Goal: Communication & Community: Share content

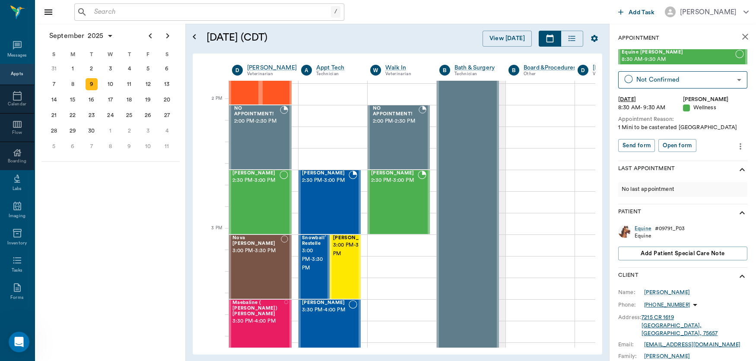
scroll to position [764, 0]
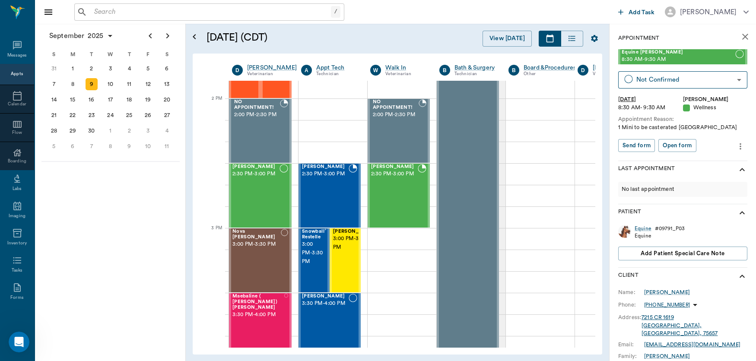
click at [618, 214] on p "Patient" at bounding box center [629, 213] width 23 height 10
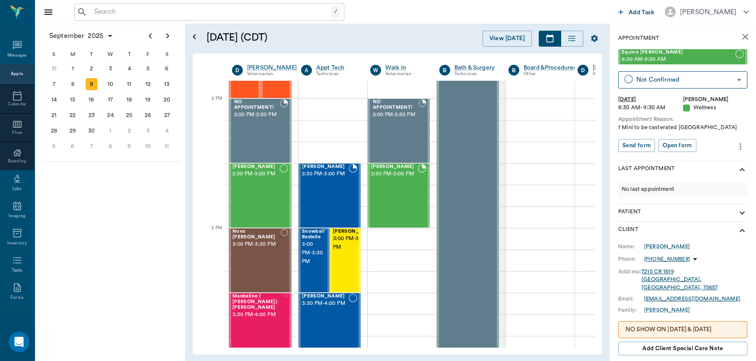
click at [618, 214] on p "Patient" at bounding box center [629, 213] width 23 height 10
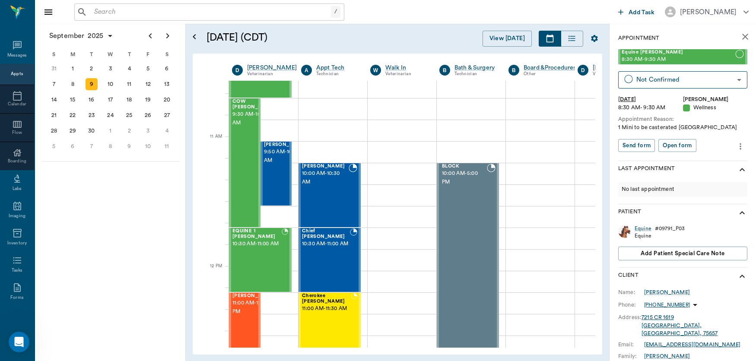
scroll to position [336, 0]
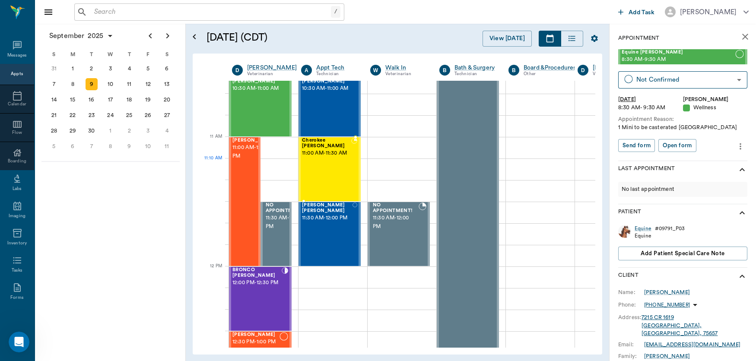
click at [325, 161] on div "Cherokee [PERSON_NAME] 11:00 AM - 11:30 AM" at bounding box center [326, 169] width 49 height 63
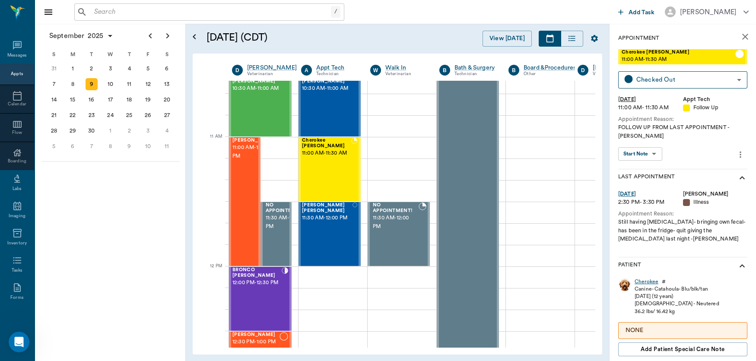
click at [650, 283] on div "Cherokee" at bounding box center [647, 281] width 24 height 7
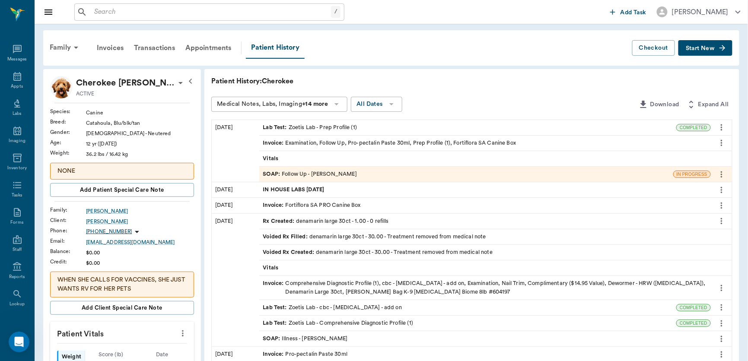
click at [328, 177] on div "SOAP : Follow Up - [PERSON_NAME]" at bounding box center [310, 174] width 94 height 8
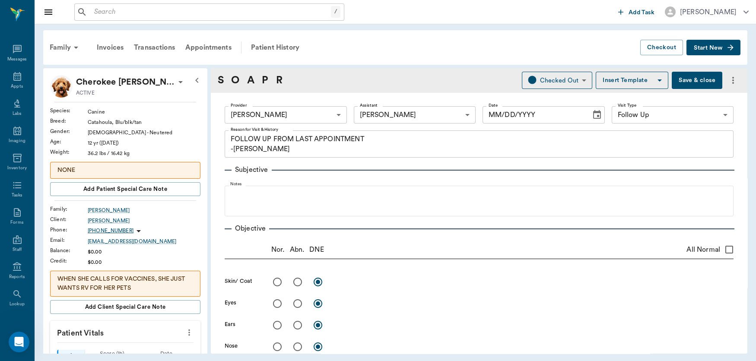
type input "63ec2f075fda476ae8351a4d"
type input "682b670d8bdc6f7f8feef3db"
type input "65d2be4f46e3a538d89b8c16"
type textarea "FOLLOW UP FROM LAST APPOINTMENT -[PERSON_NAME]"
type input "[DATE]"
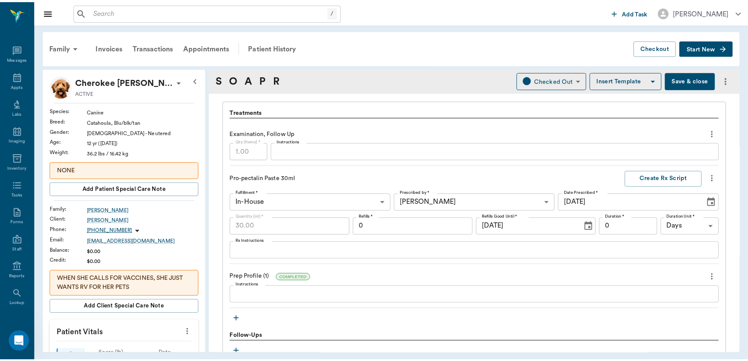
scroll to position [627, 0]
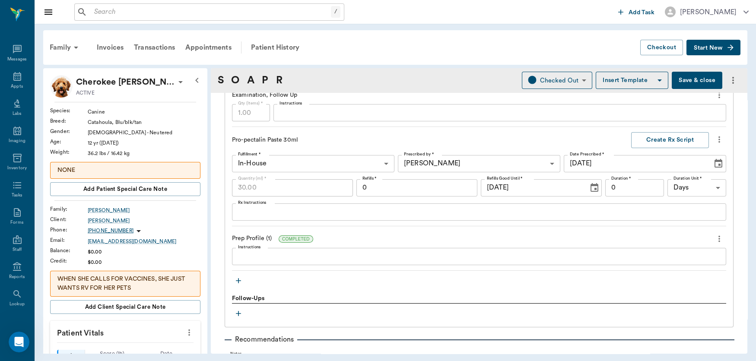
click at [324, 261] on div "x Instructions" at bounding box center [479, 256] width 494 height 17
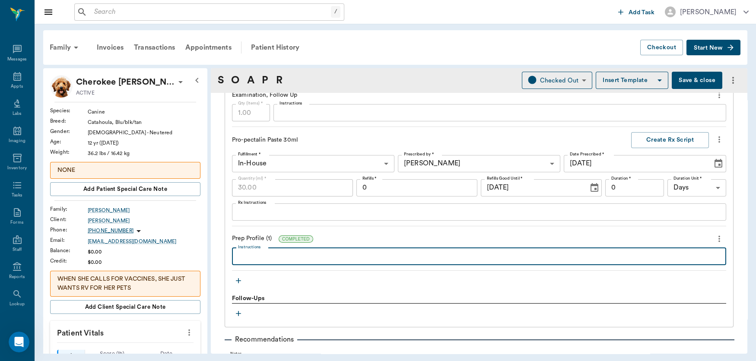
click at [322, 255] on textarea "Instructions" at bounding box center [479, 257] width 482 height 10
type textarea "ALT 148"
click at [724, 66] on div "Family Invoices Transactions Appointments Patient History Checkout Start New Ch…" at bounding box center [396, 192] width 722 height 337
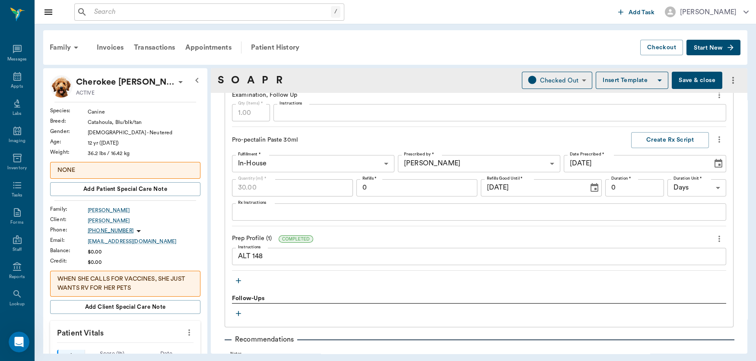
drag, startPoint x: 724, startPoint y: 66, endPoint x: 605, endPoint y: 38, distance: 122.0
click at [605, 38] on div "Family Invoices Transactions Appointments Patient History" at bounding box center [343, 47] width 596 height 21
click at [697, 81] on button "Save & close" at bounding box center [697, 80] width 51 height 17
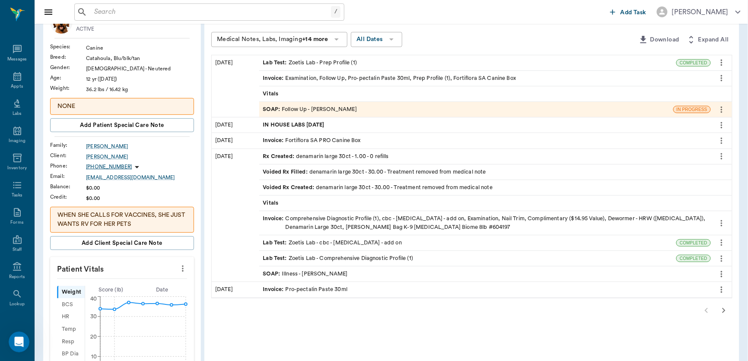
scroll to position [68, 0]
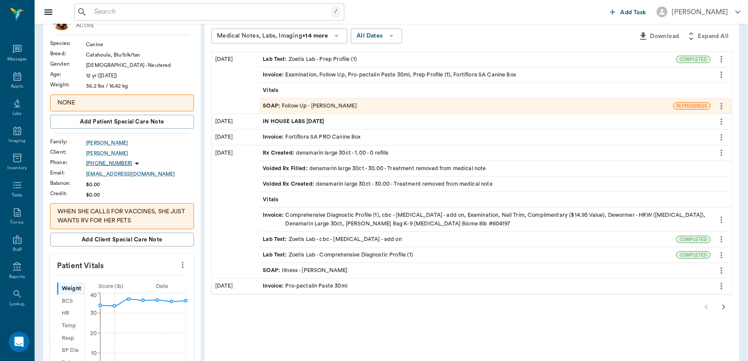
click at [306, 120] on span "IN HOUSE LABS [DATE]" at bounding box center [294, 122] width 63 height 8
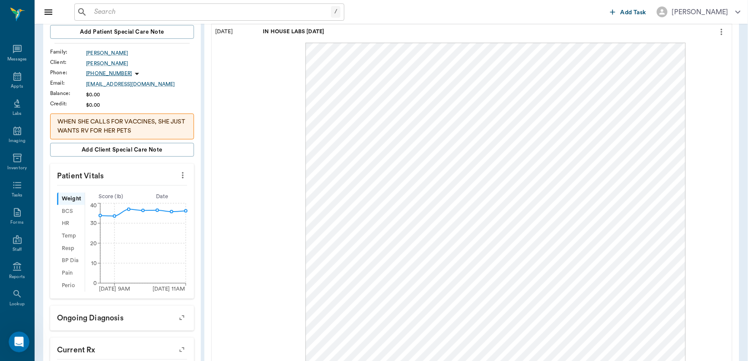
scroll to position [156, 0]
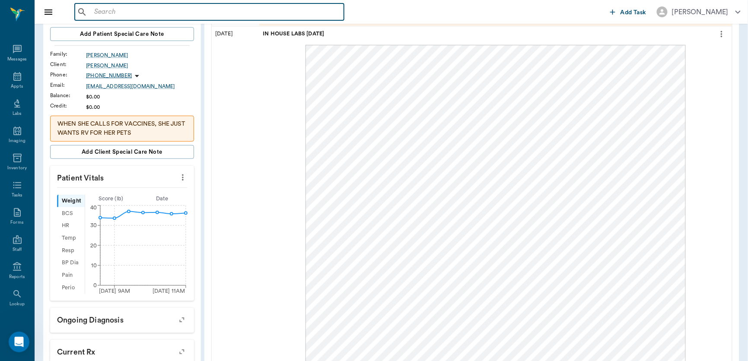
click at [124, 13] on input "text" at bounding box center [216, 12] width 250 height 12
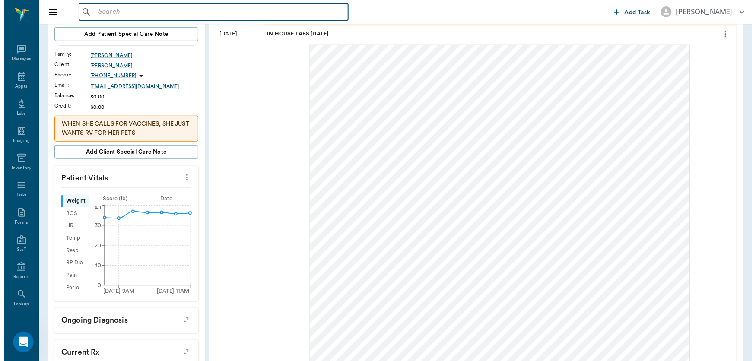
scroll to position [0, 0]
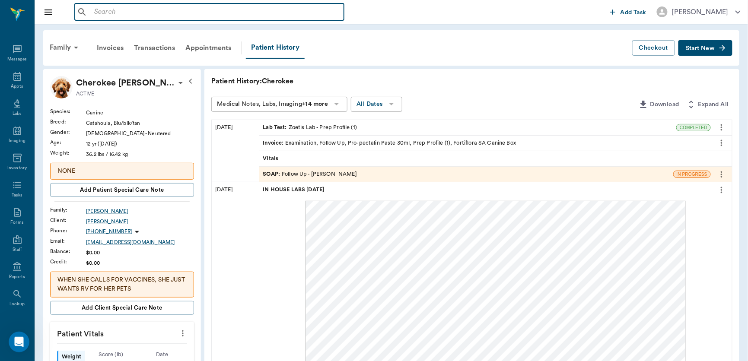
click at [305, 173] on div "SOAP : Follow Up - [PERSON_NAME]" at bounding box center [310, 174] width 94 height 8
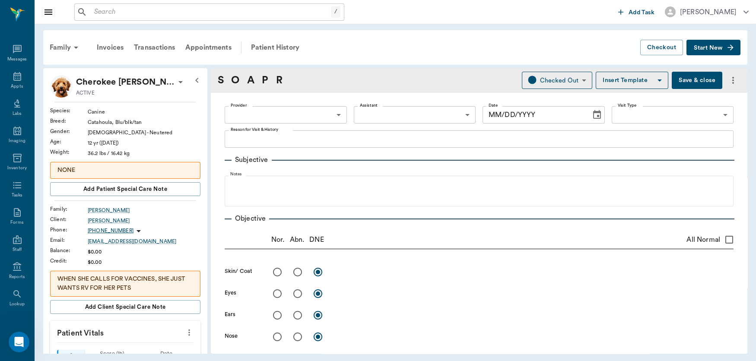
type input "63ec2f075fda476ae8351a4d"
type input "682b670d8bdc6f7f8feef3db"
type input "65d2be4f46e3a538d89b8c16"
type textarea "FOLLOW UP FROM LAST APPOINTMENT -[PERSON_NAME]"
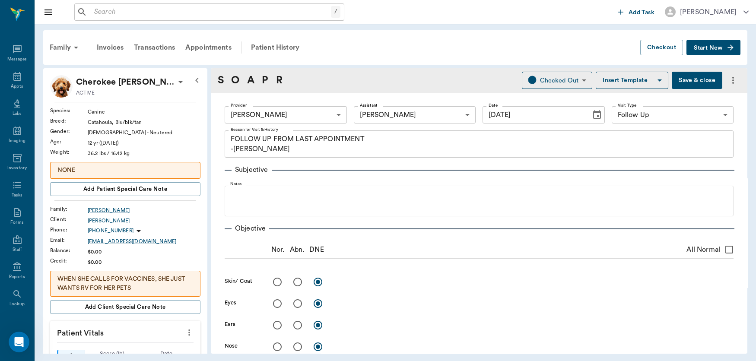
type input "[DATE]"
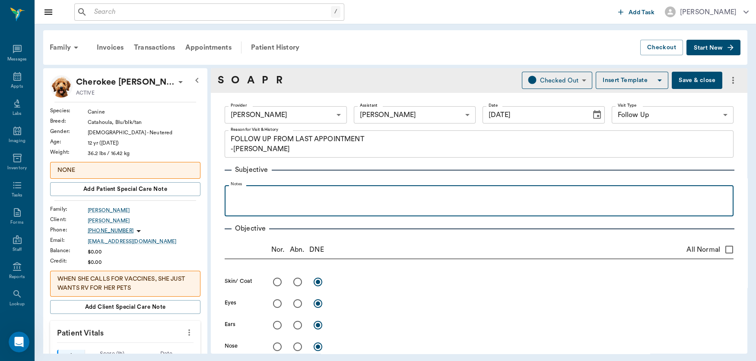
click at [296, 196] on p at bounding box center [479, 195] width 500 height 10
click at [264, 197] on p "Doing [PERSON_NAME] [MEDICAL_DATA]" at bounding box center [479, 195] width 500 height 10
click at [314, 197] on p "Doing good, no [MEDICAL_DATA]" at bounding box center [479, 195] width 500 height 10
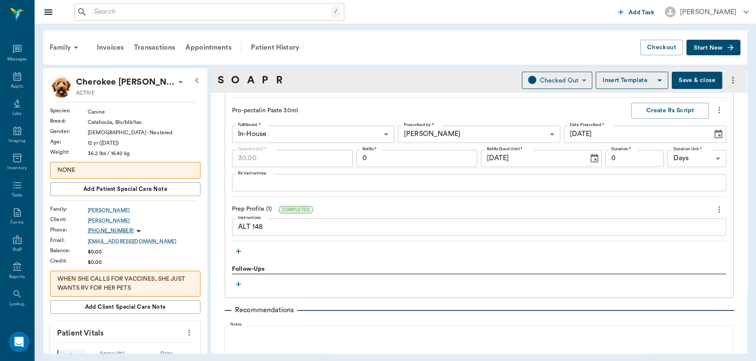
scroll to position [653, 0]
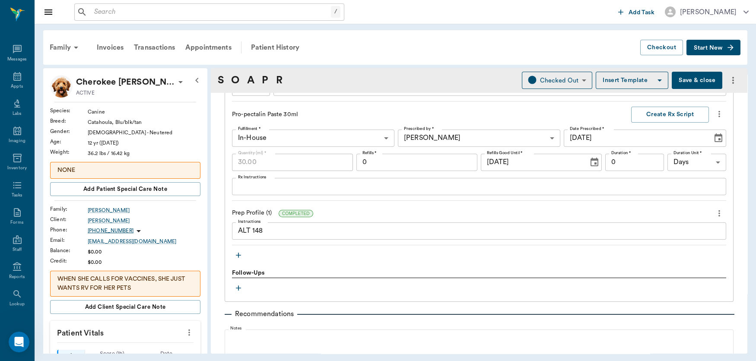
click at [722, 44] on button "Start New" at bounding box center [714, 48] width 54 height 16
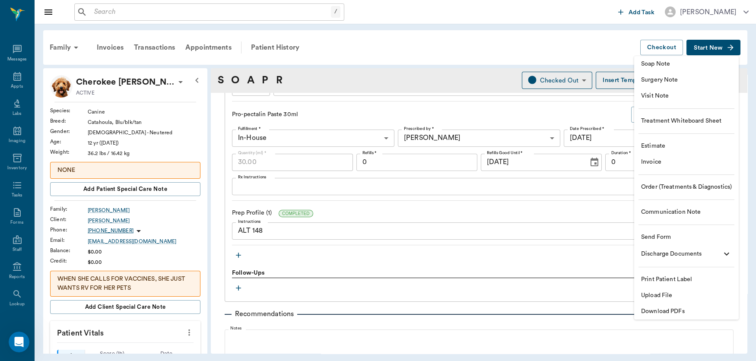
click at [518, 299] on div at bounding box center [378, 180] width 756 height 361
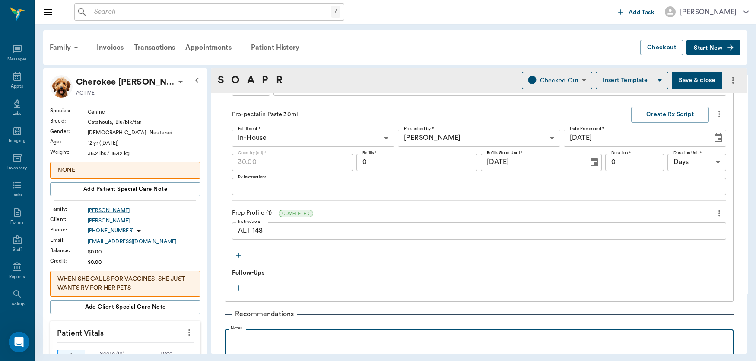
click at [331, 342] on p at bounding box center [479, 339] width 500 height 10
click at [388, 340] on p "Suggested stay on Denamarin (have 2 pills of large) rec: medium after that" at bounding box center [479, 339] width 500 height 10
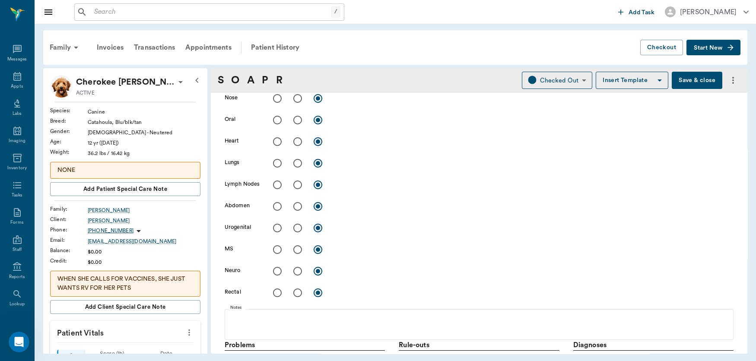
scroll to position [0, 0]
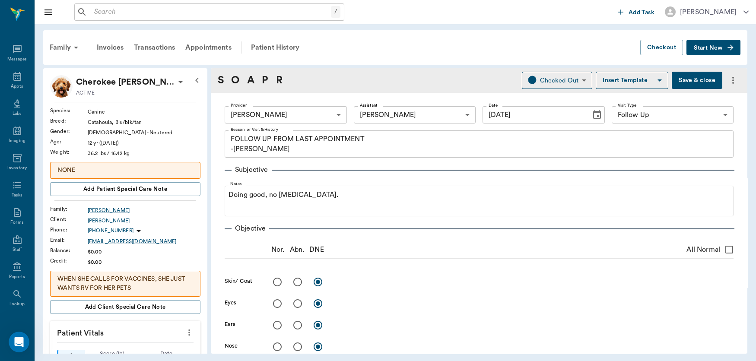
click at [677, 76] on button "Save & close" at bounding box center [697, 80] width 51 height 17
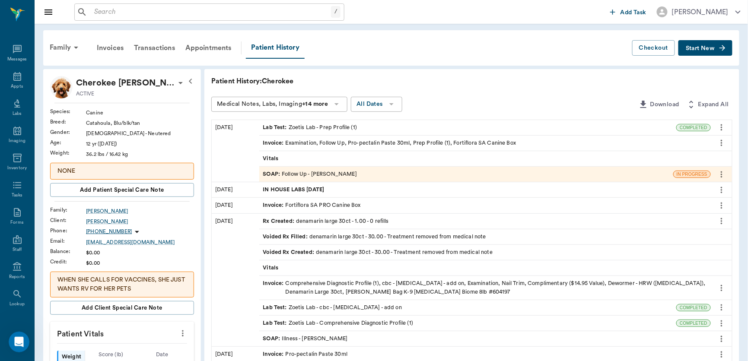
click at [704, 48] on span "Start New" at bounding box center [700, 48] width 29 height 0
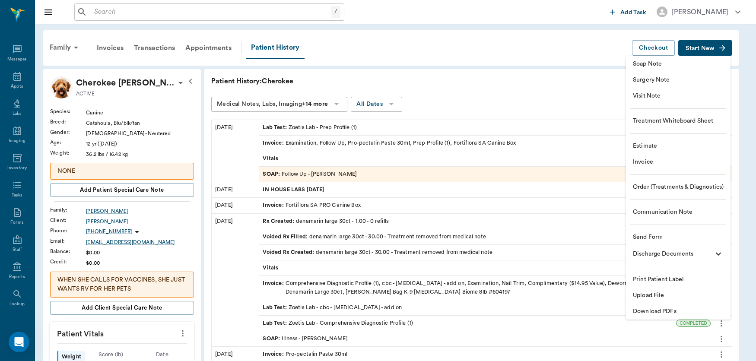
click at [652, 189] on span "Order (Treatments & Diagnostics)" at bounding box center [678, 187] width 91 height 9
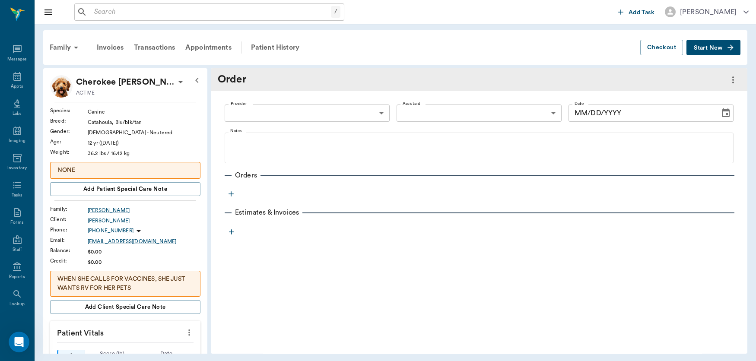
type input "63ec2f075fda476ae8351a4c"
type input "[DATE]"
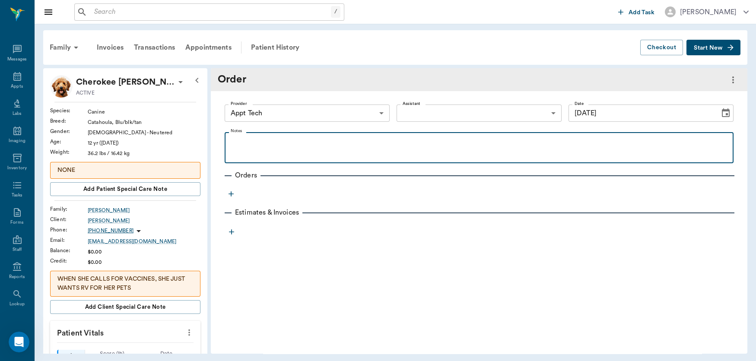
drag, startPoint x: 652, startPoint y: 189, endPoint x: 668, endPoint y: 158, distance: 35.2
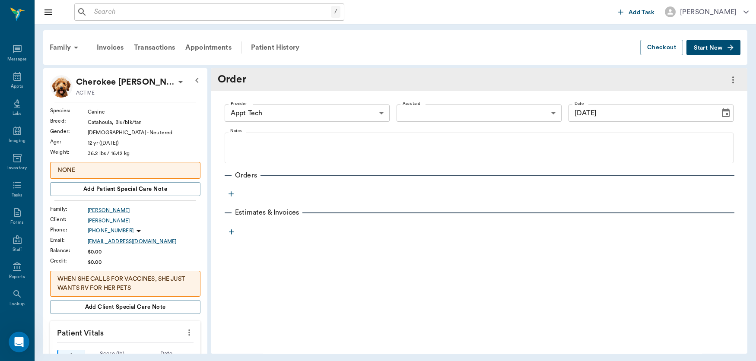
click at [380, 112] on body "/ ​ Add Task [PERSON_NAME] Nectar Messages Appts Labs Imaging Inventory Tasks F…" at bounding box center [378, 180] width 756 height 361
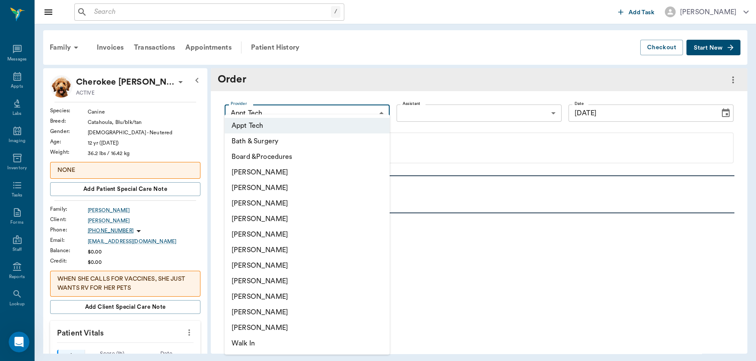
click at [291, 220] on li "[PERSON_NAME]" at bounding box center [307, 219] width 165 height 16
type input "63ec2f075fda476ae8351a4d"
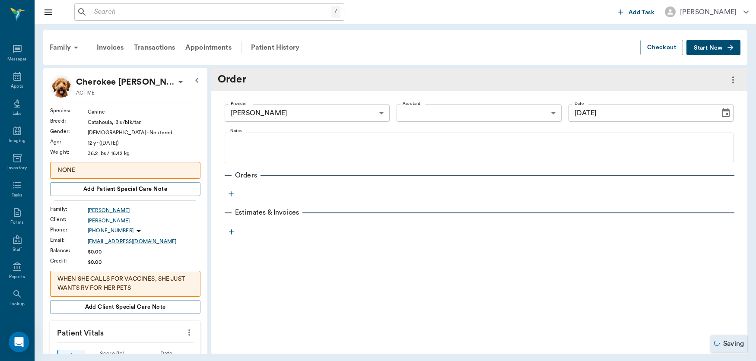
click at [228, 192] on icon "button" at bounding box center [231, 194] width 9 height 9
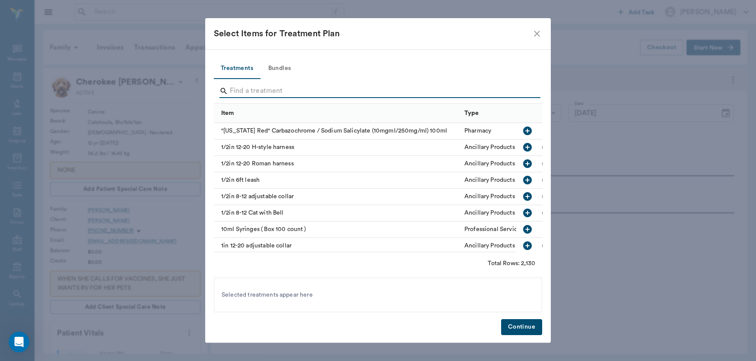
click at [256, 92] on input "Search" at bounding box center [379, 91] width 298 height 14
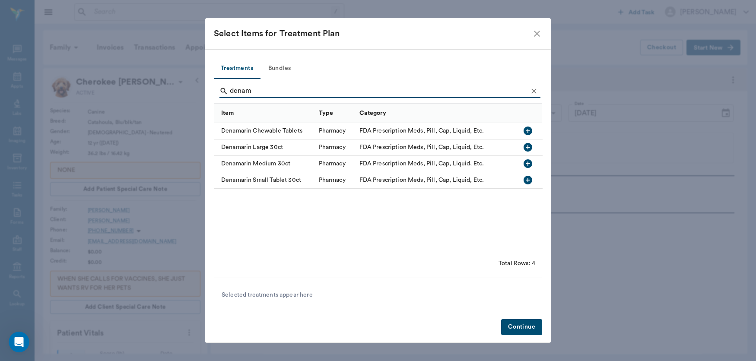
type input "denam"
click at [528, 147] on icon "button" at bounding box center [527, 147] width 10 height 10
click at [519, 325] on button "Continue" at bounding box center [521, 327] width 41 height 16
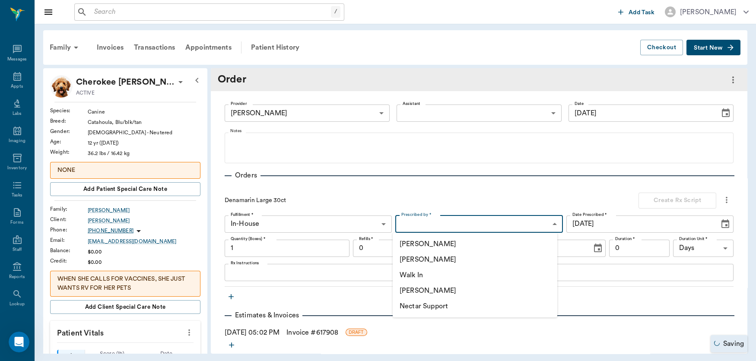
click at [531, 227] on body "/ ​ Add Task [PERSON_NAME] Nectar Messages Appts Labs Imaging Inventory Tasks F…" at bounding box center [378, 180] width 756 height 361
click at [482, 262] on li "[PERSON_NAME]" at bounding box center [475, 260] width 165 height 16
type input "63ec2f075fda476ae8351a4d"
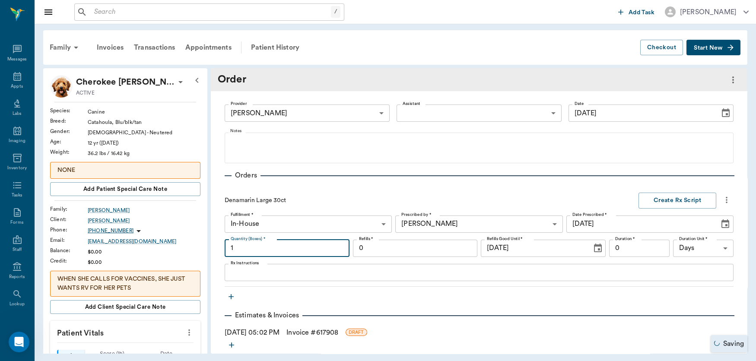
click at [269, 253] on input "1" at bounding box center [287, 248] width 125 height 17
type input ".66"
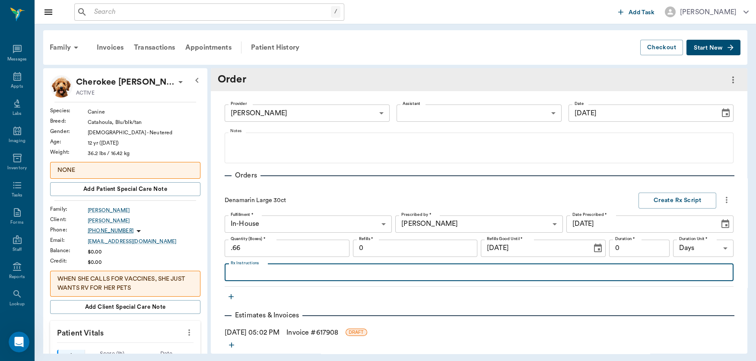
click at [258, 271] on textarea "Rx Instructions" at bounding box center [479, 273] width 497 height 10
type textarea "Give 1 tablet daily"
click at [647, 251] on input "0" at bounding box center [639, 248] width 61 height 17
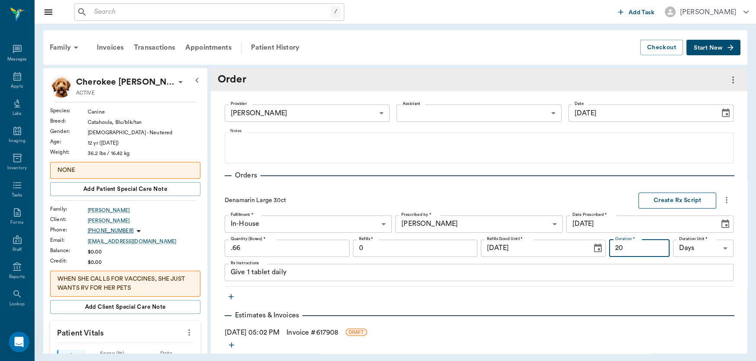
type input "20"
click at [666, 204] on button "Create Rx Script" at bounding box center [678, 201] width 78 height 16
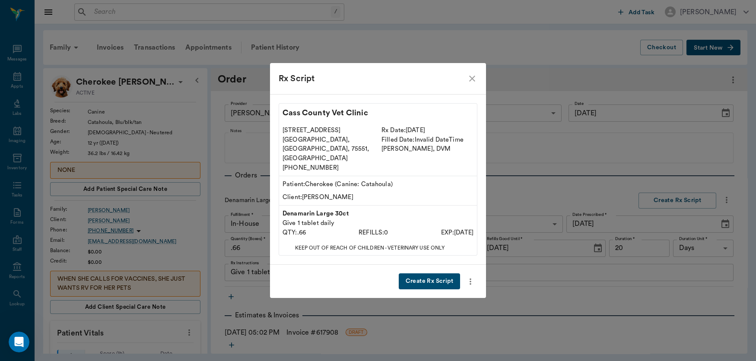
click at [417, 274] on button "Create Rx Script" at bounding box center [429, 282] width 61 height 16
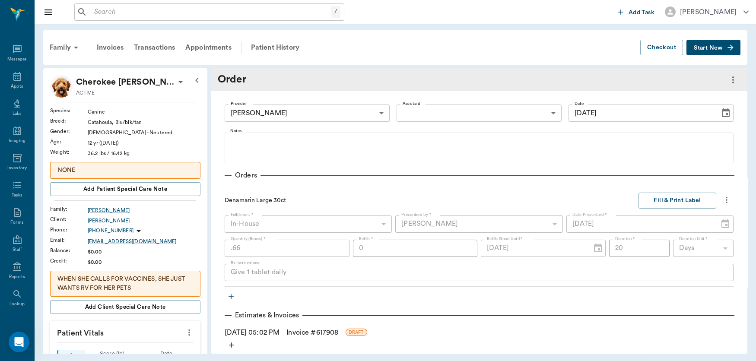
click at [311, 331] on link "Invoice # 617908" at bounding box center [313, 333] width 52 height 10
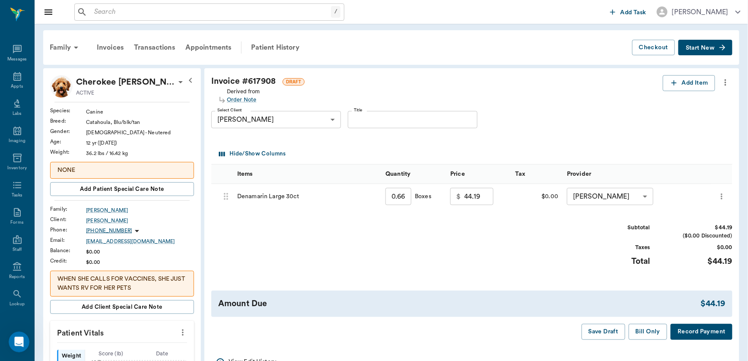
click at [482, 198] on input "44.19" at bounding box center [479, 196] width 29 height 17
type input "0.00"
click at [641, 329] on button "Bill Only" at bounding box center [648, 332] width 39 height 16
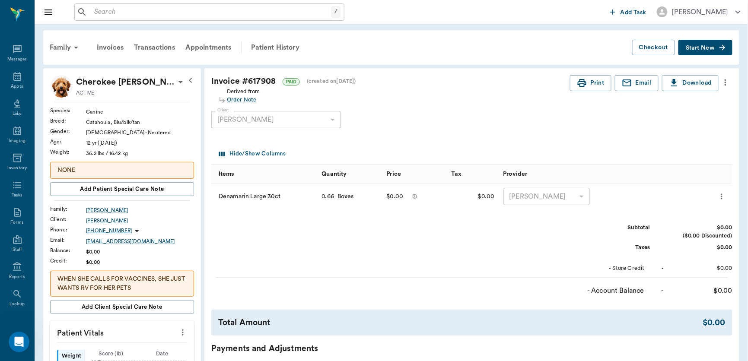
click at [702, 42] on button "Start New" at bounding box center [705, 48] width 54 height 16
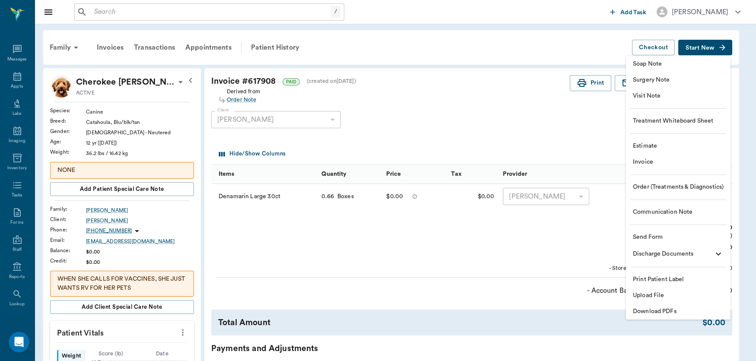
click at [681, 185] on span "Order (Treatments & Diagnostics)" at bounding box center [678, 187] width 91 height 9
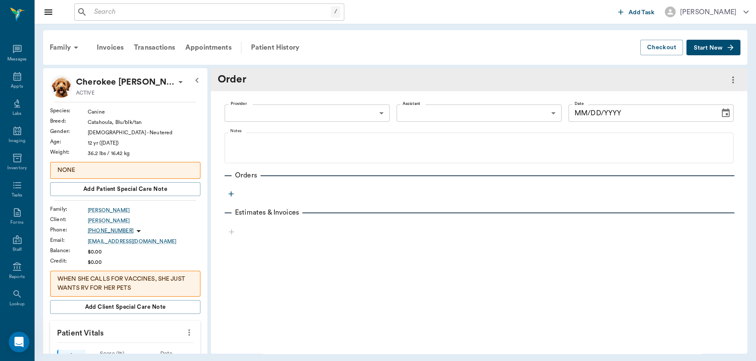
type input "63ec2f075fda476ae8351a4c"
type input "[DATE]"
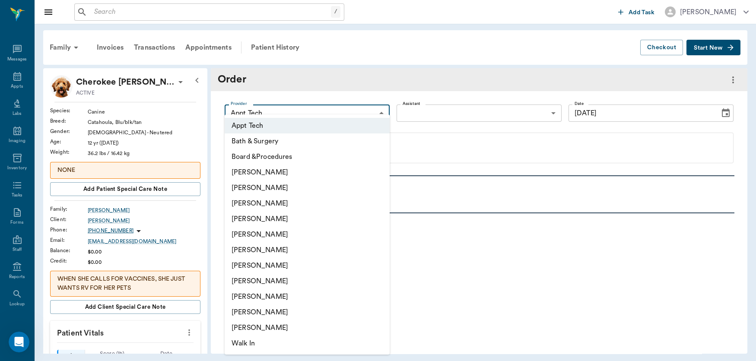
click at [372, 116] on body "/ ​ Add Task [PERSON_NAME] Nectar Messages Appts Labs Imaging Inventory Tasks F…" at bounding box center [378, 180] width 756 height 361
click at [372, 116] on ul "Appt Tech Bath & Surgery Board &Procedures [PERSON_NAME] [PERSON_NAME] [PERSON_…" at bounding box center [307, 235] width 165 height 240
click at [329, 215] on li "[PERSON_NAME]" at bounding box center [307, 219] width 165 height 16
type input "63ec2f075fda476ae8351a4d"
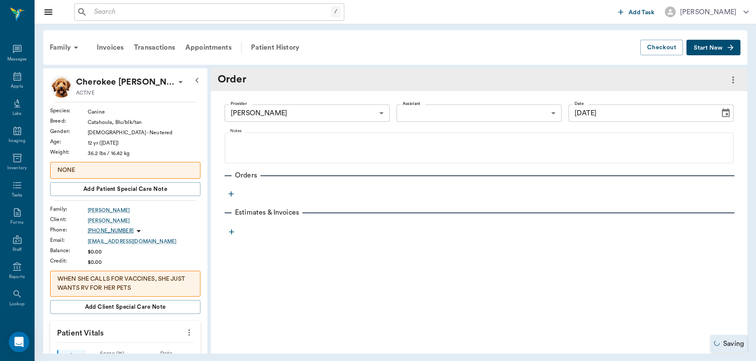
click at [231, 193] on icon "button" at bounding box center [231, 193] width 5 height 5
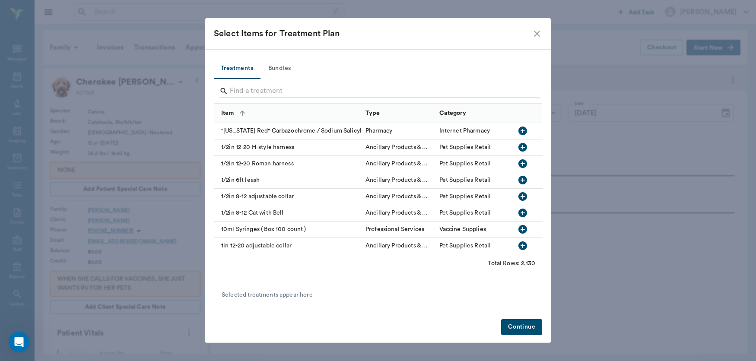
click at [278, 95] on input "Search" at bounding box center [379, 91] width 298 height 14
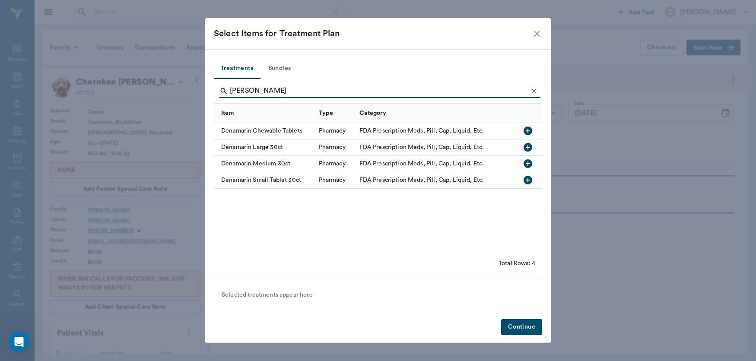
type input "[PERSON_NAME]"
click at [529, 162] on icon "button" at bounding box center [527, 163] width 9 height 9
click at [525, 325] on button "Continue" at bounding box center [521, 327] width 41 height 16
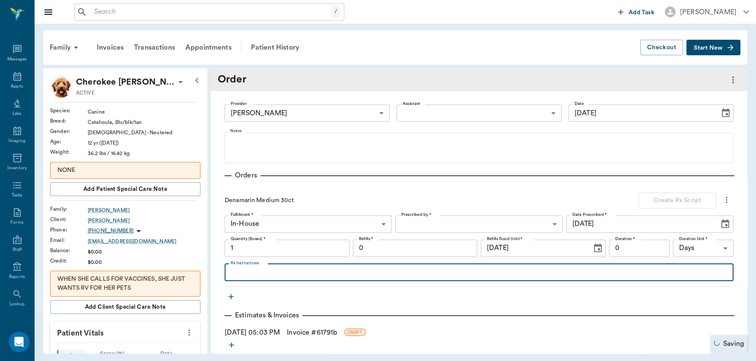
click at [273, 274] on textarea "Rx Instructions" at bounding box center [479, 273] width 497 height 10
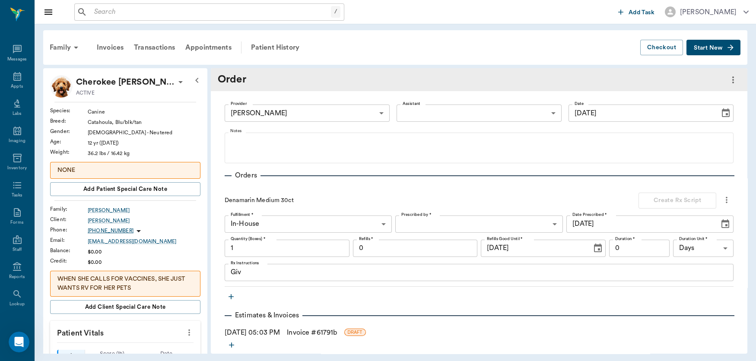
click at [394, 316] on div "Estimates & Invoices" at bounding box center [479, 315] width 509 height 10
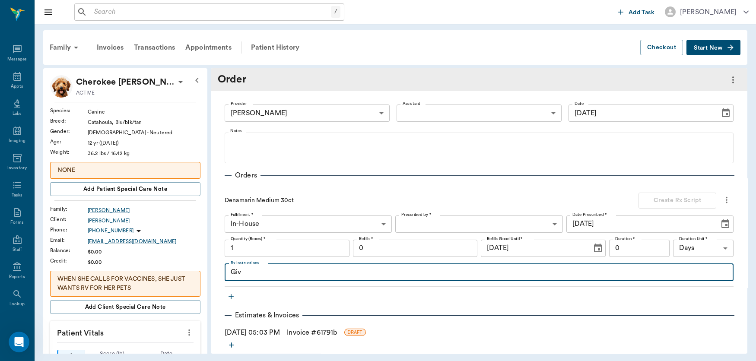
click at [287, 272] on textarea "Giv" at bounding box center [479, 273] width 497 height 10
type textarea "Give 1 tablet 2 hrs before meal once a day"
click at [455, 218] on body "/ ​ Add Task [PERSON_NAME] Nectar Messages Appts Labs Imaging Inventory Tasks F…" at bounding box center [378, 180] width 756 height 361
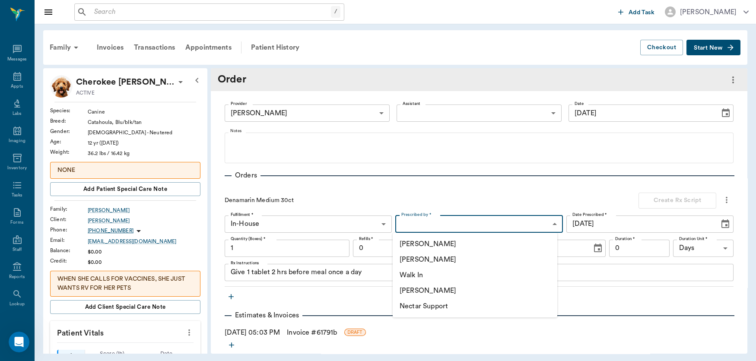
click at [441, 260] on li "[PERSON_NAME]" at bounding box center [475, 260] width 165 height 16
type input "63ec2f075fda476ae8351a4d"
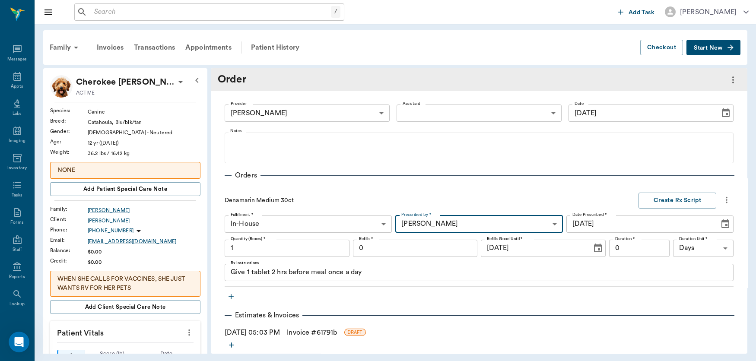
click at [442, 251] on input "0" at bounding box center [415, 248] width 125 height 17
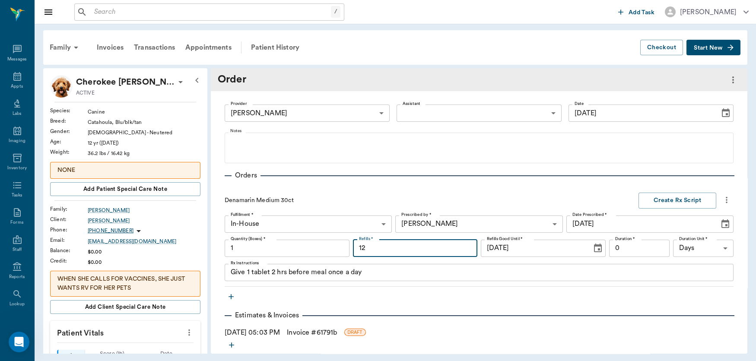
type input "12"
click at [643, 248] on input "0" at bounding box center [639, 248] width 61 height 17
type input "12"
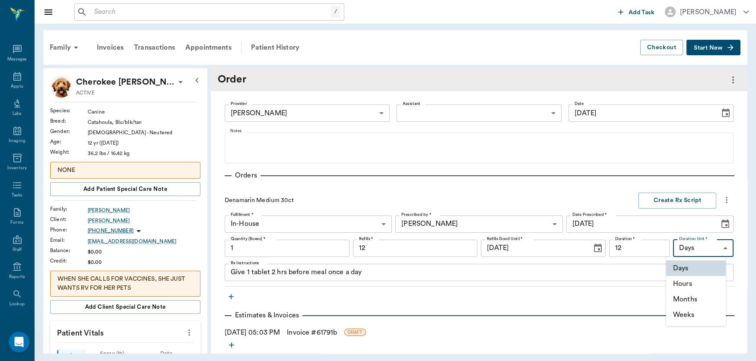
click at [692, 247] on body "/ ​ Add Task [PERSON_NAME] Nectar Messages Appts Labs Imaging Inventory Tasks F…" at bounding box center [378, 180] width 756 height 361
click at [694, 299] on li "Months" at bounding box center [696, 300] width 60 height 16
type input "MONTHS"
click at [675, 197] on button "Create Rx Script" at bounding box center [678, 201] width 78 height 16
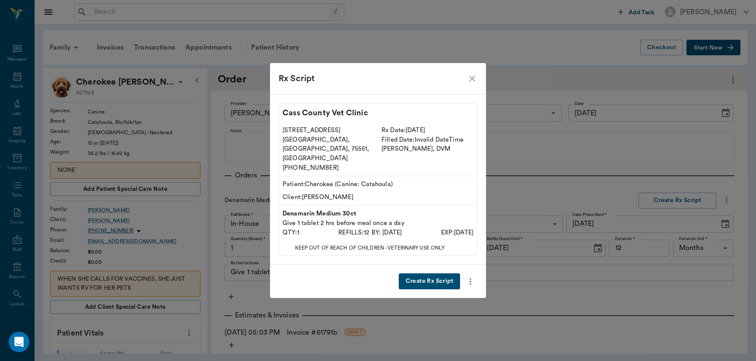
click at [425, 274] on button "Create Rx Script" at bounding box center [429, 282] width 61 height 16
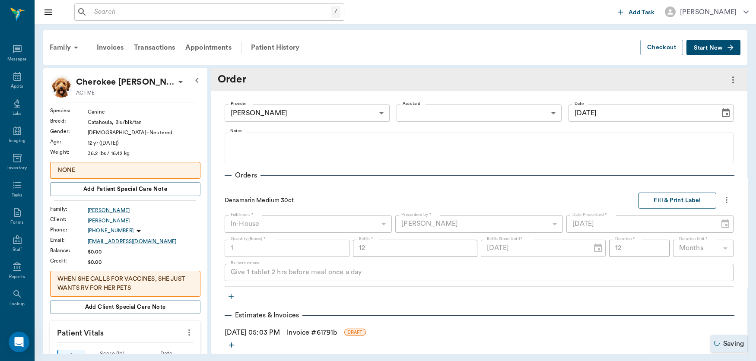
click at [672, 196] on button "Fill & Print Label" at bounding box center [678, 201] width 78 height 16
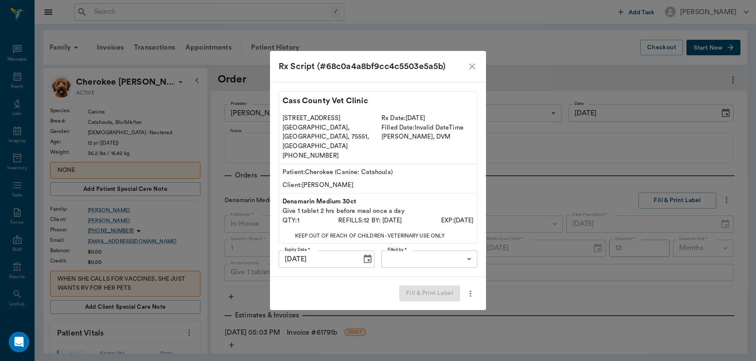
click at [462, 250] on body "/ ​ Add Task [PERSON_NAME] Nectar Messages Appts Labs Imaging Inventory Tasks F…" at bounding box center [378, 180] width 756 height 361
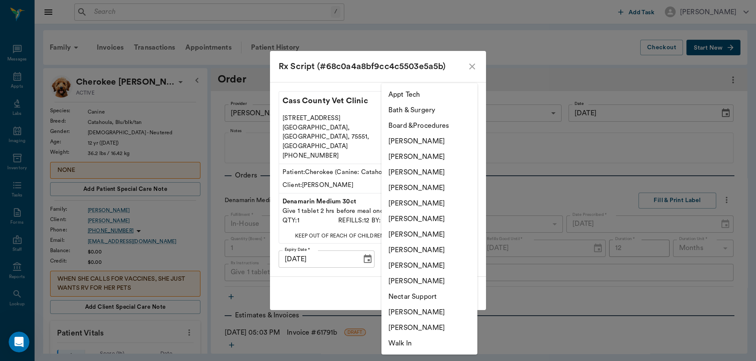
click at [421, 184] on li "[PERSON_NAME]" at bounding box center [430, 188] width 96 height 16
type input "63ec2f075fda476ae8351a4d"
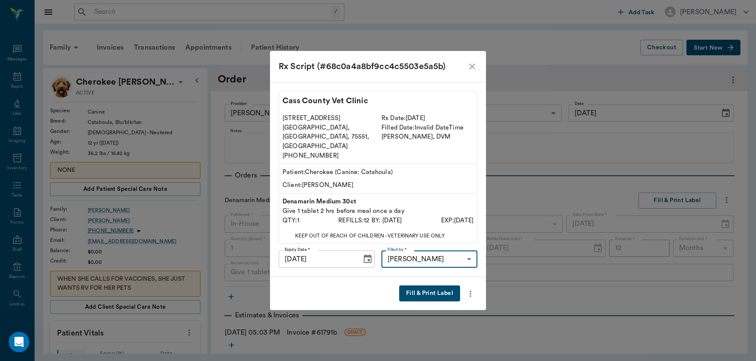
click at [431, 287] on button "Fill & Print Label" at bounding box center [429, 294] width 61 height 16
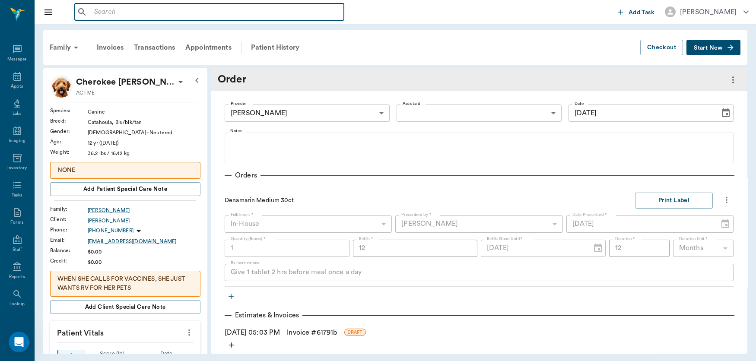
click at [127, 10] on input "text" at bounding box center [216, 12] width 250 height 12
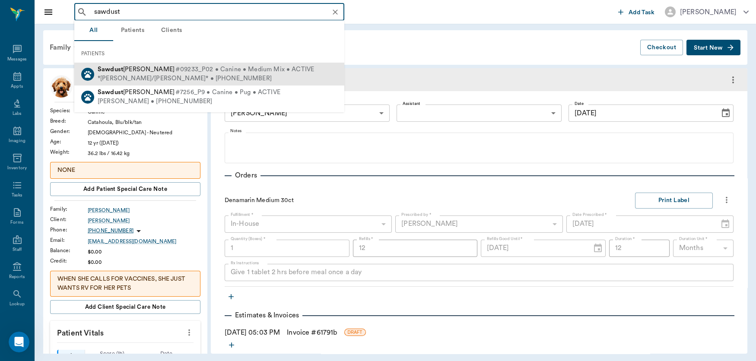
click at [144, 74] on div "*[PERSON_NAME]/[PERSON_NAME]* • [PHONE_NUMBER]" at bounding box center [206, 78] width 217 height 9
type input "sawdust"
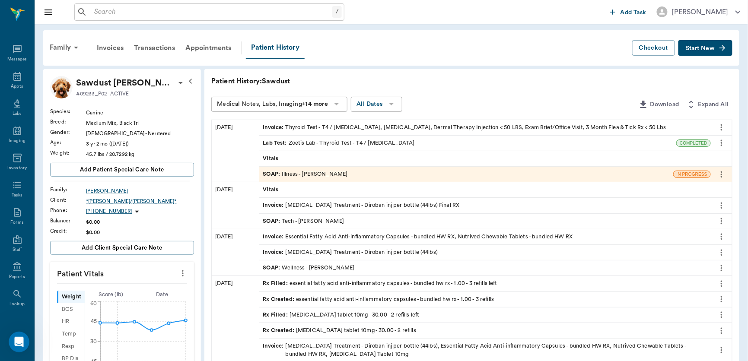
click at [304, 170] on div "SOAP : Illness - [PERSON_NAME]" at bounding box center [305, 174] width 85 height 8
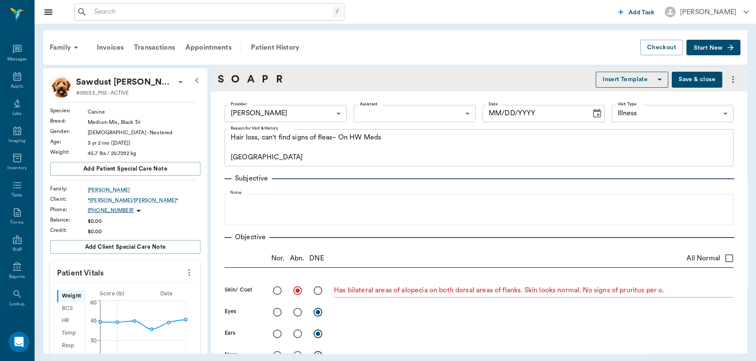
type input "63ec2f075fda476ae8351a4d"
type input "65d2be4f46e3a538d89b8c15"
type textarea "Hair loss, can't find signs of fleas~ On HW Meds [GEOGRAPHIC_DATA]"
radio input "true"
type textarea "Has bilateral areas of alopecia on both dorsal areas of flanks. Skin looks norm…"
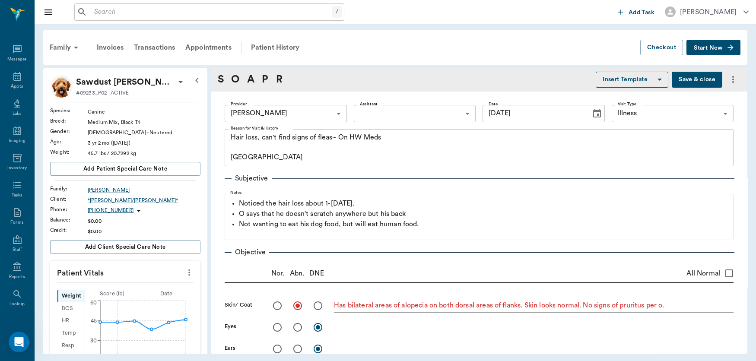
type input "[DATE]"
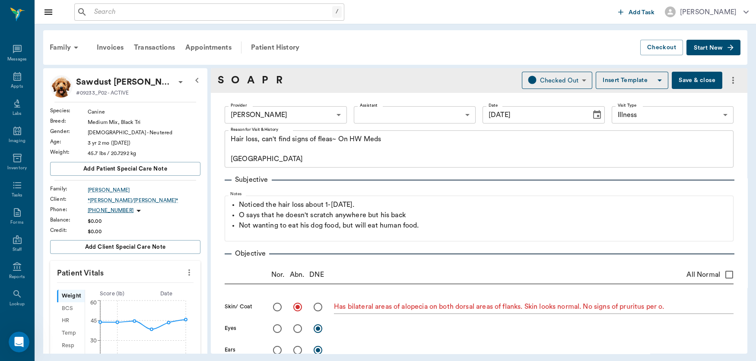
click at [715, 41] on button "Start New" at bounding box center [714, 48] width 54 height 16
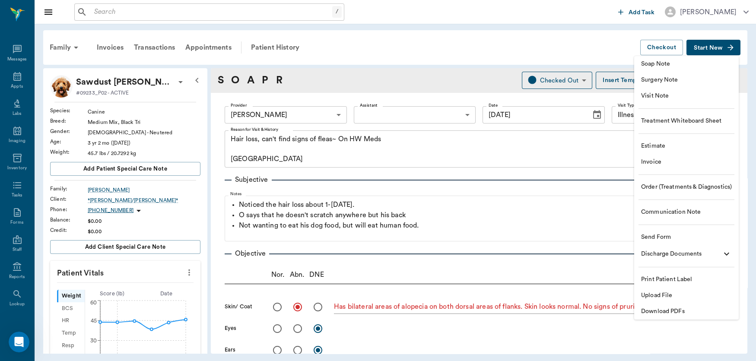
click at [692, 210] on span "Communication Note" at bounding box center [686, 212] width 91 height 9
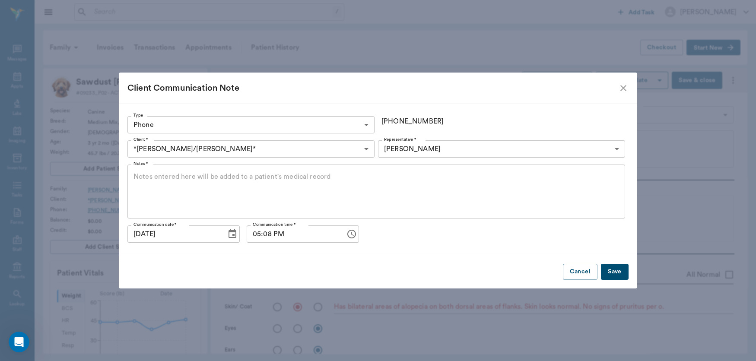
click at [210, 176] on textarea "Notes *" at bounding box center [377, 192] width 486 height 40
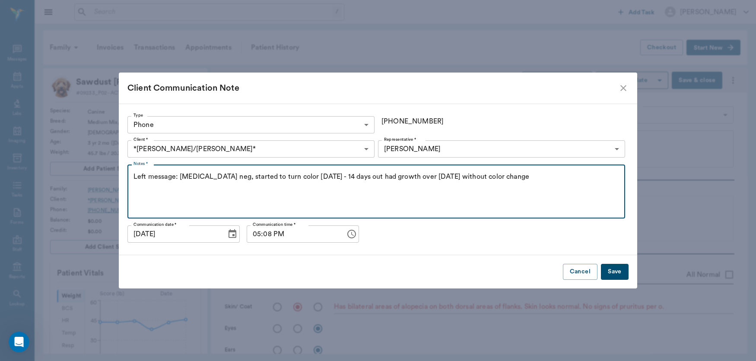
type textarea "Left message: [MEDICAL_DATA] neg, started to turn color [DATE] - 14 days out ha…"
click at [621, 271] on button "Save" at bounding box center [615, 272] width 28 height 16
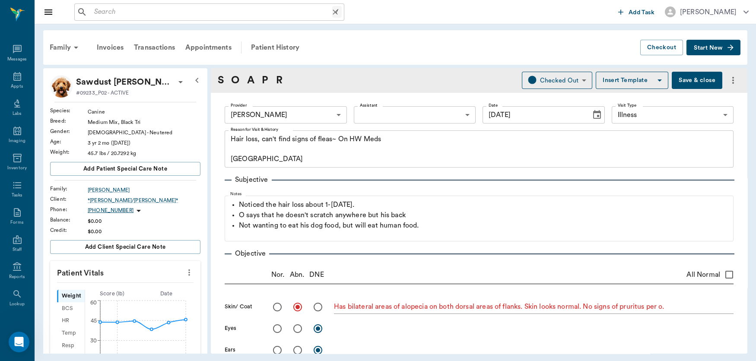
click at [132, 17] on input "text" at bounding box center [212, 12] width 242 height 12
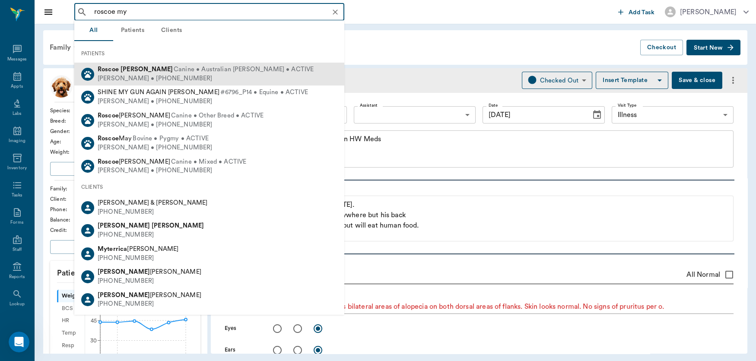
click at [174, 66] on span "Canine • Australian [PERSON_NAME] • ACTIVE" at bounding box center [244, 69] width 140 height 9
type input "roscoe my"
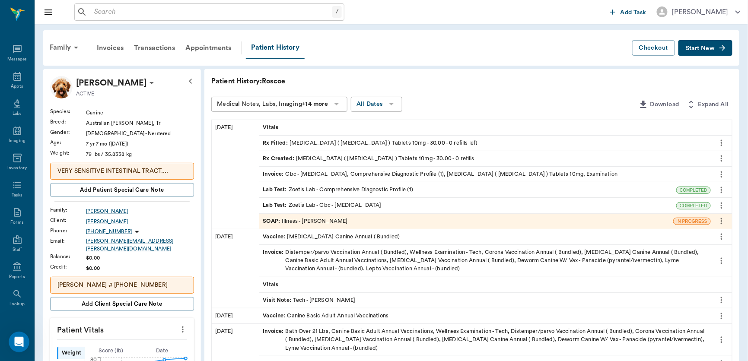
click at [366, 159] on div "Rx Created : [MEDICAL_DATA] ( [MEDICAL_DATA] ) Tablets 10mg - 30.00 - 0 refills" at bounding box center [369, 159] width 212 height 8
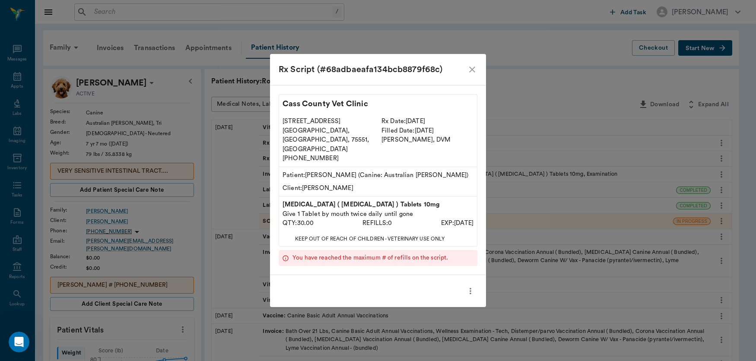
click at [473, 75] on icon "close" at bounding box center [472, 69] width 10 height 10
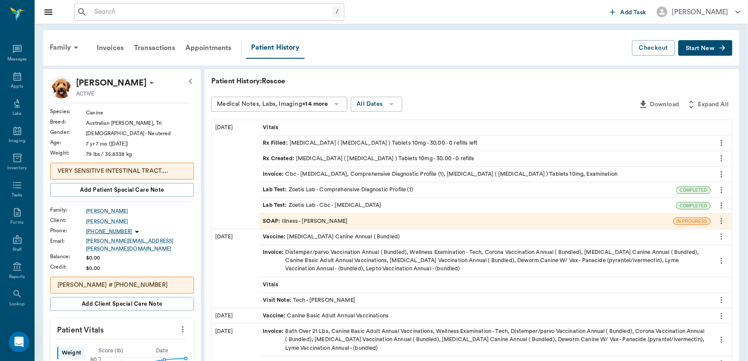
click at [326, 221] on div "SOAP : Illness - [PERSON_NAME]" at bounding box center [305, 221] width 85 height 8
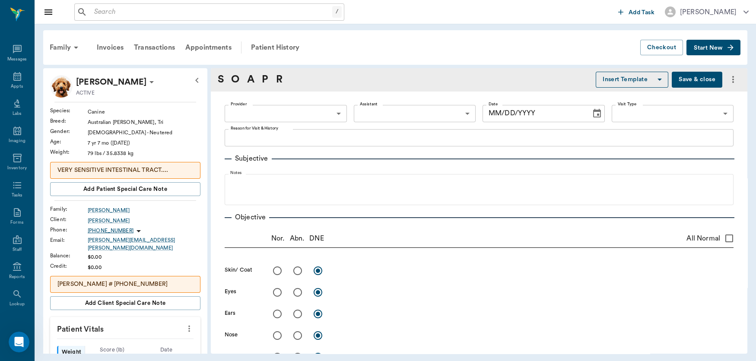
type input "63ec2f075fda476ae8351a4d"
type input "65d2be4f46e3a538d89b8c15"
type textarea "Constantly vomiting [GEOGRAPHIC_DATA]"
radio input "true"
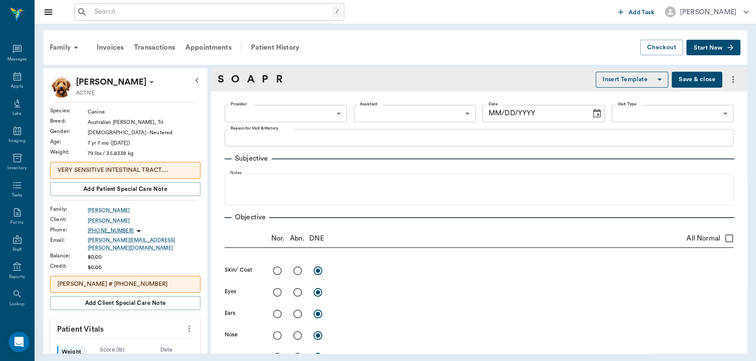
radio input "true"
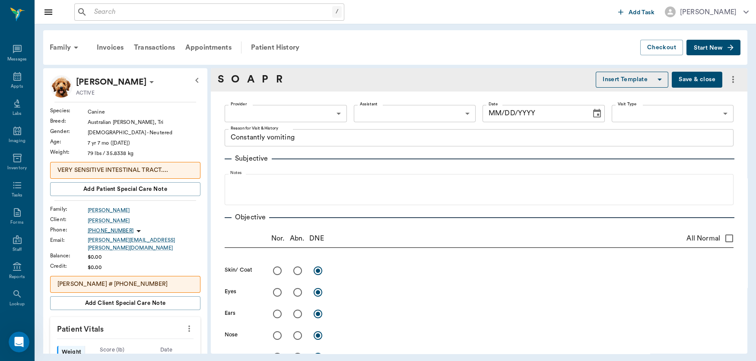
radio input "true"
type textarea "US of abdomen insignificant"
radio input "true"
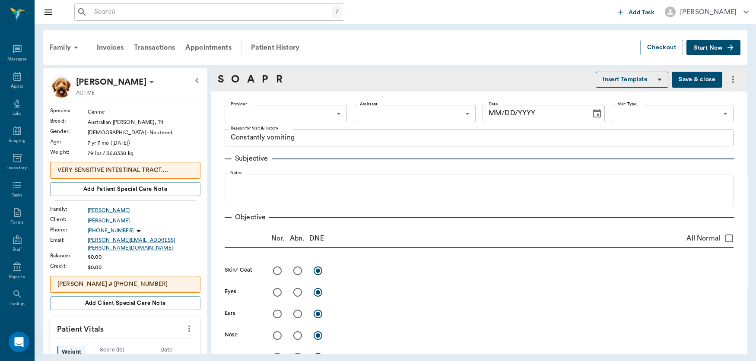
radio input "true"
type textarea "Fecal: normal, negative, smear: low # of motile bacteria"
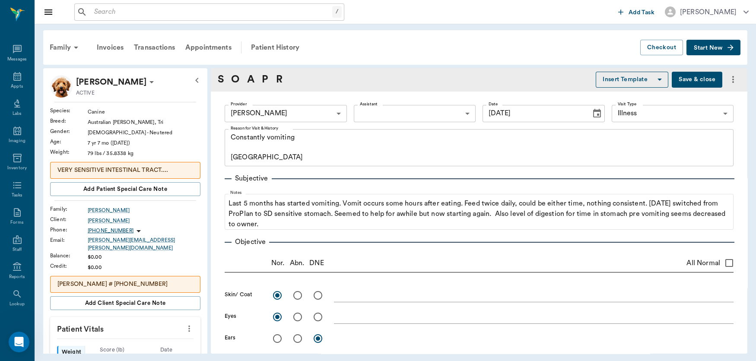
type input "[DATE]"
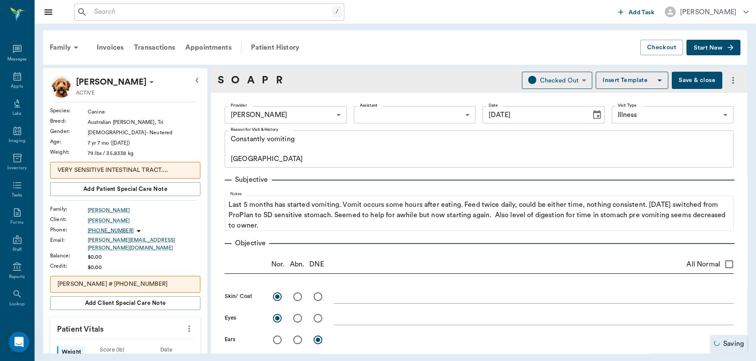
click at [605, 42] on div "Family Invoices Transactions Appointments Patient History" at bounding box center [343, 47] width 596 height 21
click at [720, 48] on span "Start New" at bounding box center [708, 48] width 29 height 0
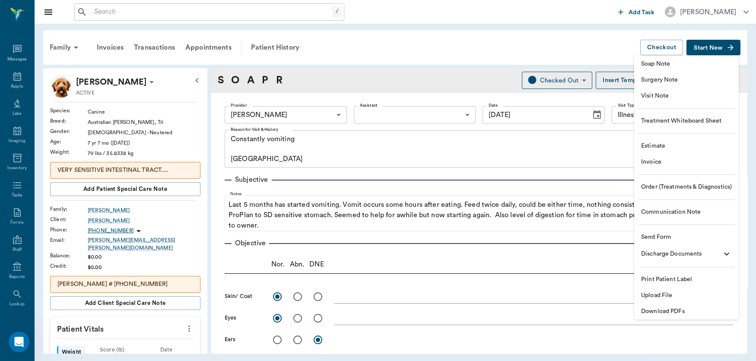
click at [670, 189] on span "Order (Treatments & Diagnostics)" at bounding box center [686, 187] width 91 height 9
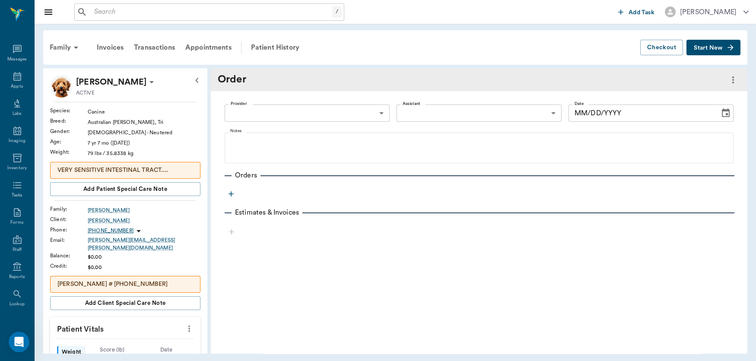
type input "[DATE]"
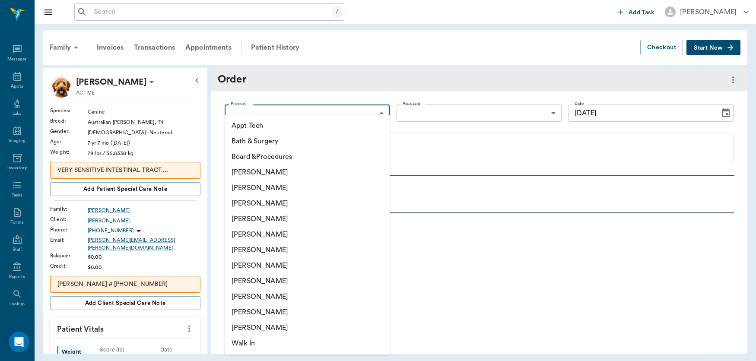
click at [376, 113] on body "/ ​ Add Task [PERSON_NAME] Nectar Messages Appts Labs Imaging Inventory Tasks F…" at bounding box center [378, 180] width 756 height 361
click at [277, 217] on li "[PERSON_NAME]" at bounding box center [307, 219] width 165 height 16
type input "63ec2f075fda476ae8351a4d"
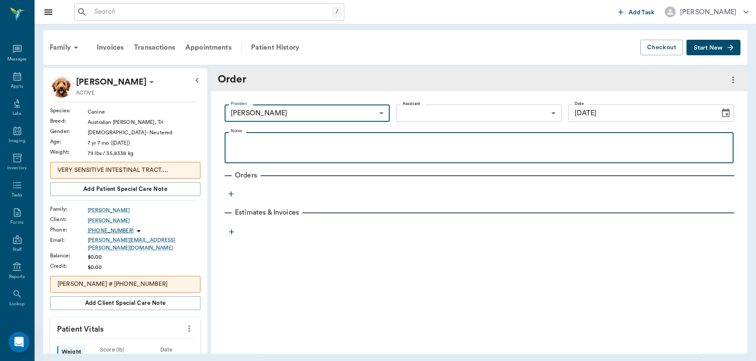
click at [273, 143] on p at bounding box center [479, 142] width 500 height 10
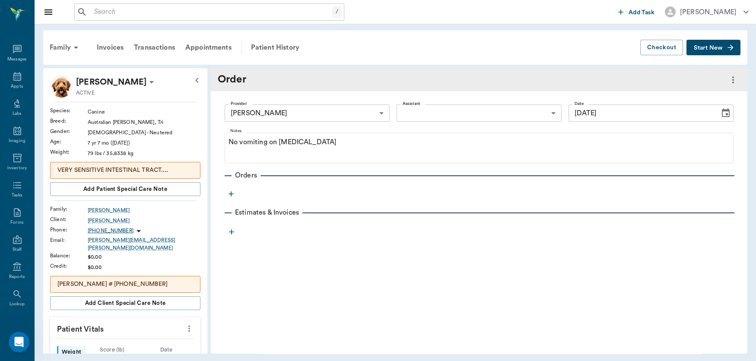
click at [229, 194] on icon "button" at bounding box center [231, 193] width 5 height 5
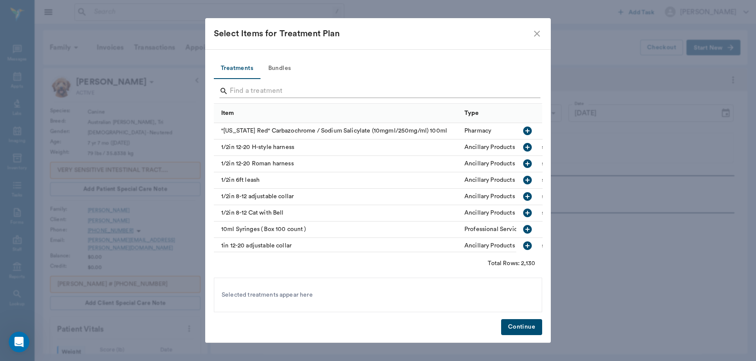
click at [257, 86] on input "Search" at bounding box center [379, 91] width 298 height 14
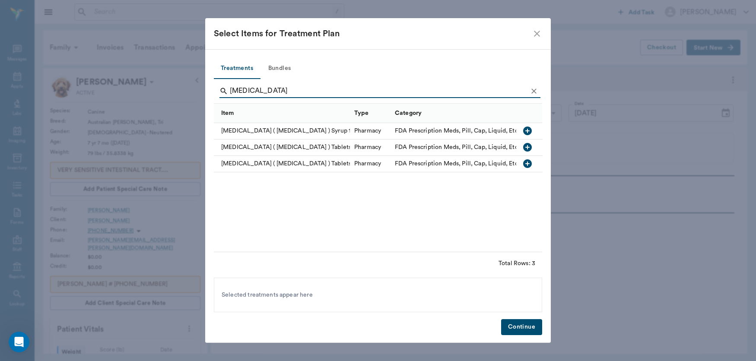
type input "[MEDICAL_DATA]"
click at [528, 145] on icon "button" at bounding box center [527, 147] width 9 height 9
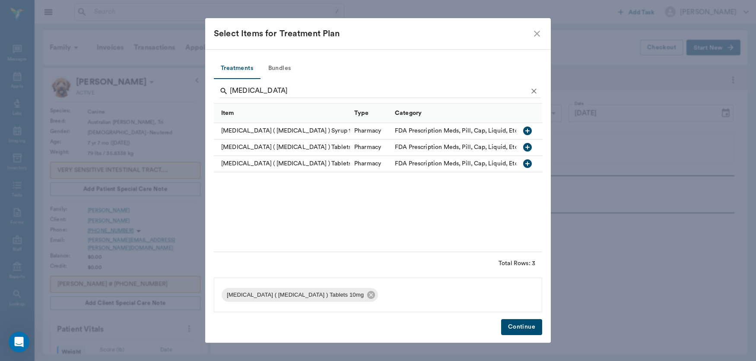
click at [524, 326] on button "Continue" at bounding box center [521, 327] width 41 height 16
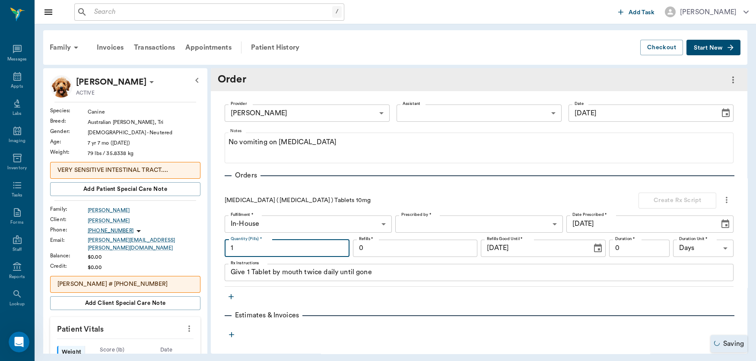
click at [293, 251] on input "1" at bounding box center [287, 248] width 125 height 17
type input "120"
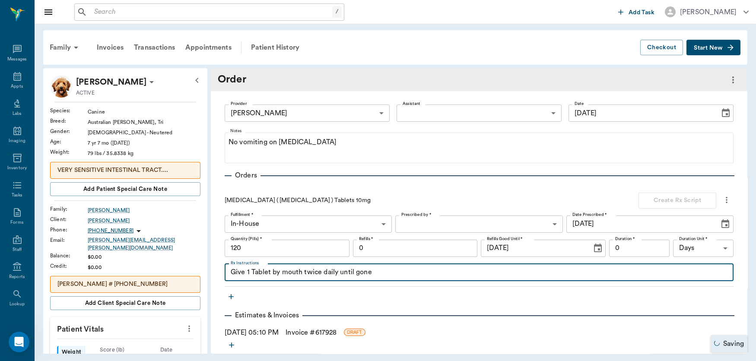
click at [377, 271] on textarea "Give 1 Tablet by mouth twice daily until gone" at bounding box center [479, 273] width 497 height 10
type textarea "Give 1 Tablet by mouth twice daily"
click at [466, 217] on body "/ ​ Add Task [PERSON_NAME] Nectar Messages Appts Labs Imaging Inventory Tasks F…" at bounding box center [378, 180] width 756 height 361
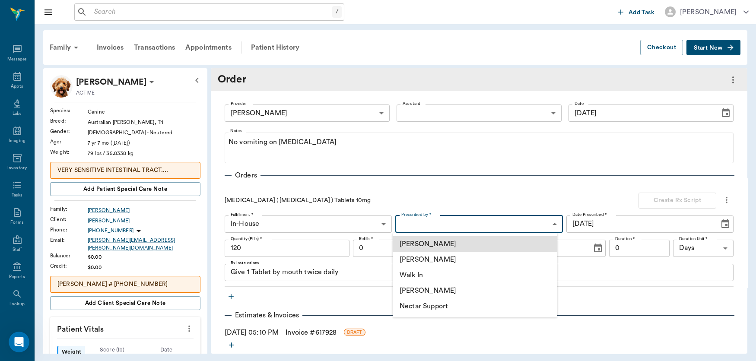
click at [451, 254] on li "[PERSON_NAME]" at bounding box center [475, 260] width 165 height 16
type input "63ec2f075fda476ae8351a4d"
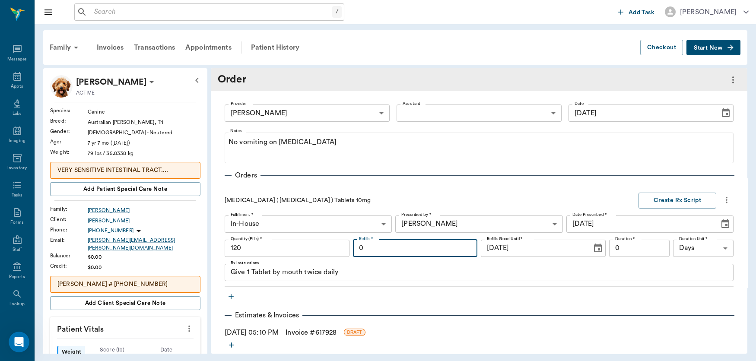
click at [427, 244] on input "0" at bounding box center [415, 248] width 125 height 17
type input "12"
click at [662, 200] on button "Create Rx Script" at bounding box center [678, 201] width 78 height 16
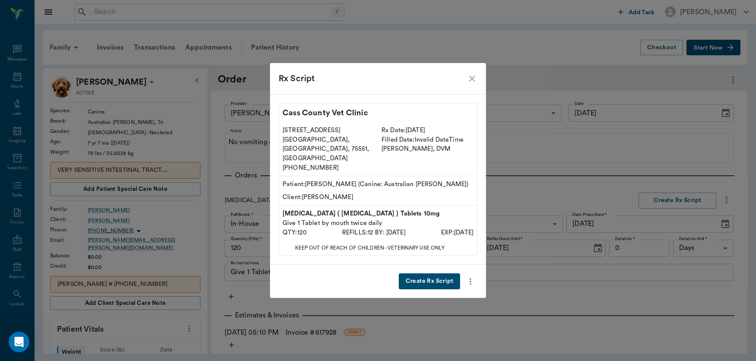
click at [426, 274] on button "Create Rx Script" at bounding box center [429, 282] width 61 height 16
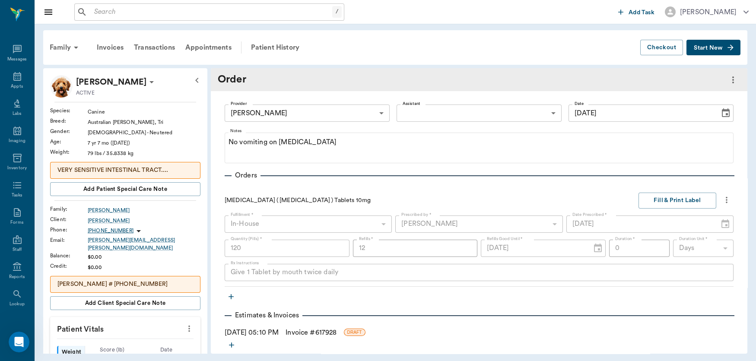
click at [314, 334] on link "Invoice # 617928" at bounding box center [311, 333] width 51 height 10
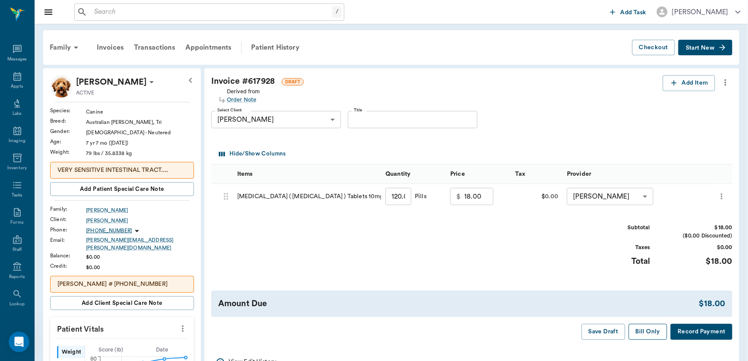
click at [650, 332] on button "Bill Only" at bounding box center [648, 332] width 39 height 16
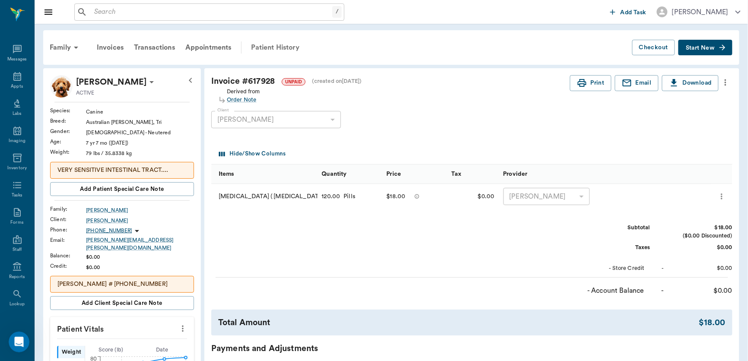
click at [282, 45] on div "Patient History" at bounding box center [275, 47] width 59 height 21
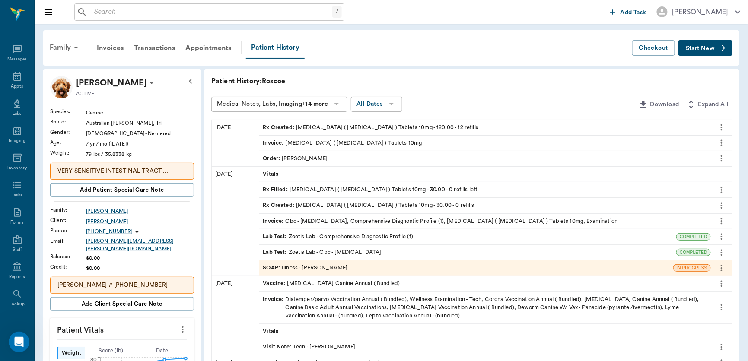
click at [349, 126] on div "Rx Created : [MEDICAL_DATA] ( [MEDICAL_DATA] ) Tablets 10mg - 120.00 - 12 refil…" at bounding box center [371, 128] width 216 height 8
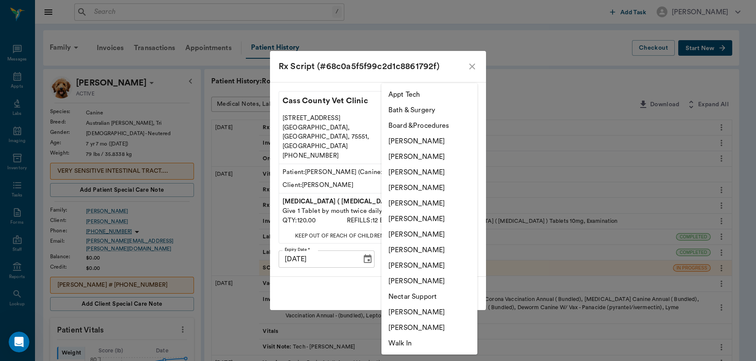
click at [462, 252] on body "/ ​ Add Task [PERSON_NAME] Nectar Messages Appts Labs Imaging Inventory Tasks F…" at bounding box center [378, 353] width 756 height 707
click at [445, 181] on li "[PERSON_NAME]" at bounding box center [430, 188] width 96 height 16
type input "63ec2f075fda476ae8351a4d"
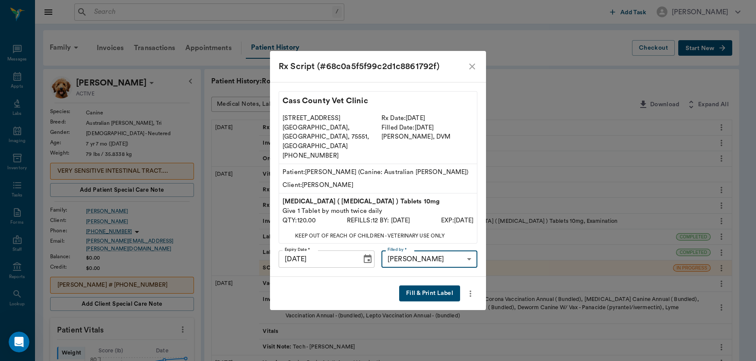
click at [437, 286] on button "Fill & Print Label" at bounding box center [429, 294] width 61 height 16
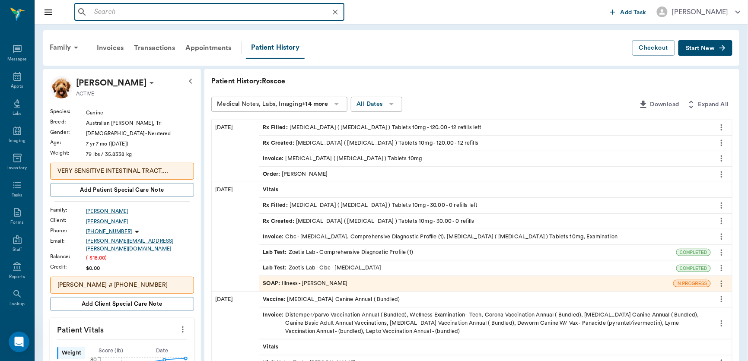
click at [118, 14] on input "text" at bounding box center [216, 12] width 251 height 12
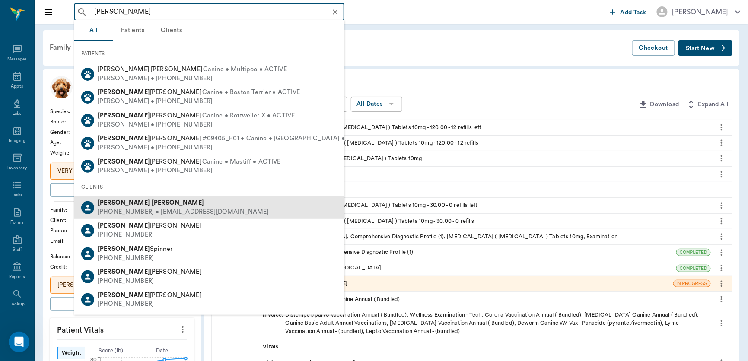
click at [121, 199] on div "[PERSON_NAME]" at bounding box center [183, 203] width 171 height 9
type input "[PERSON_NAME]"
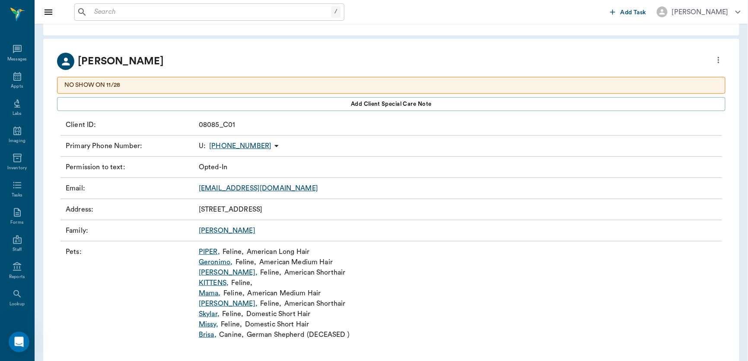
scroll to position [34, 0]
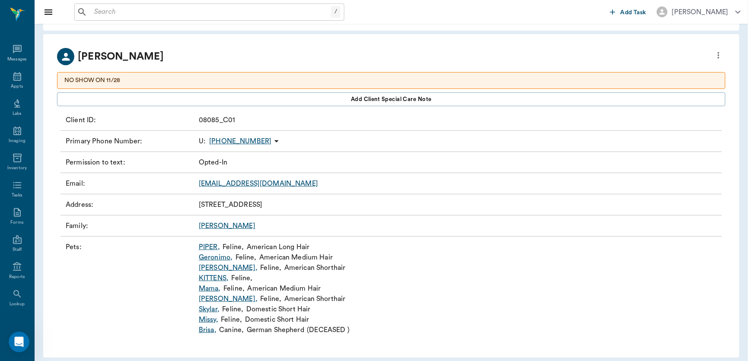
click at [206, 318] on link "Missy ," at bounding box center [208, 320] width 19 height 10
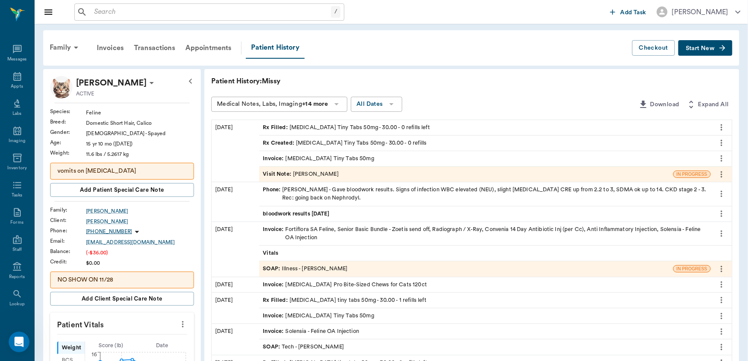
click at [328, 269] on div "SOAP : Illness - [PERSON_NAME]" at bounding box center [305, 269] width 85 height 8
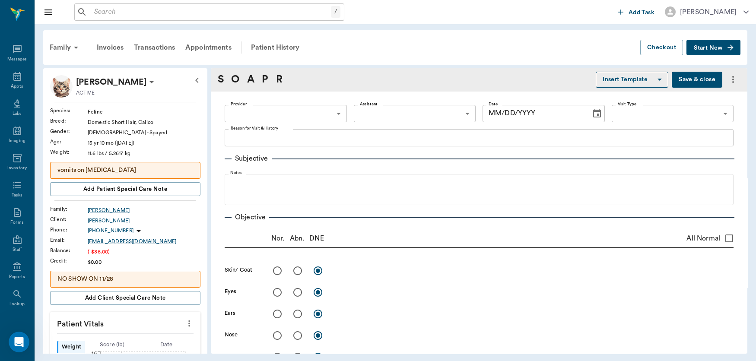
type textarea "Not doing well, may need some bloodwork done [GEOGRAPHIC_DATA]"
radio input "true"
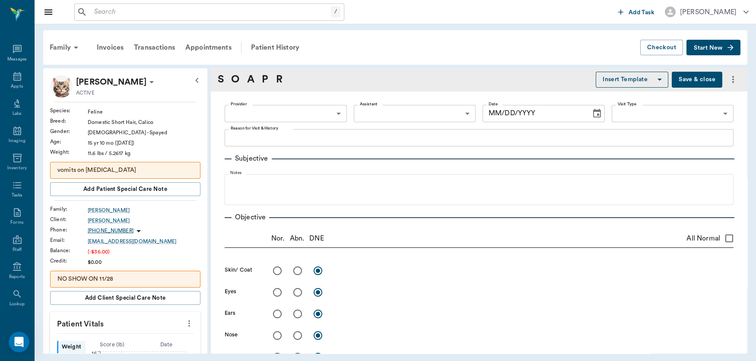
radio input "true"
type textarea "Bladder is very thick, small lumen. Unable to obtain sample. No stones seen on …"
radio input "true"
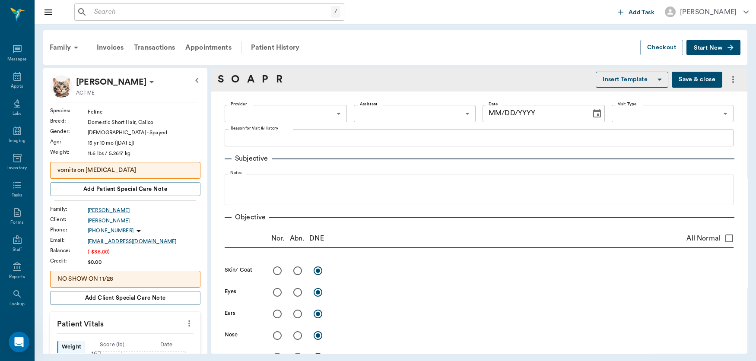
type textarea "ventral [MEDICAL_DATA] at [GEOGRAPHIC_DATA]. Severe [MEDICAL_DATA] on L stifle.…"
type input "63ec2f075fda476ae8351a4d"
type input "63ec2e7e52e12b0ba117b124"
type input "65d2be4f46e3a538d89b8c15"
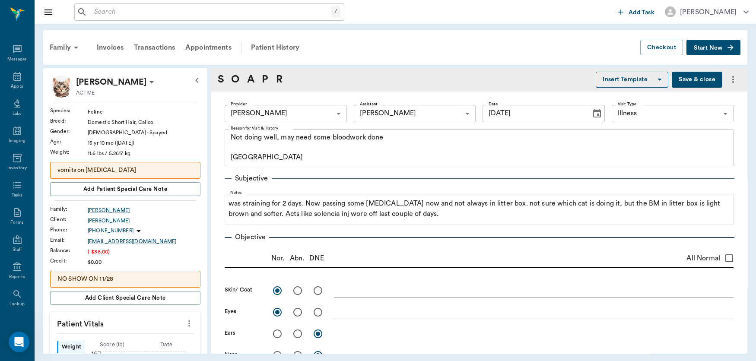
type input "[DATE]"
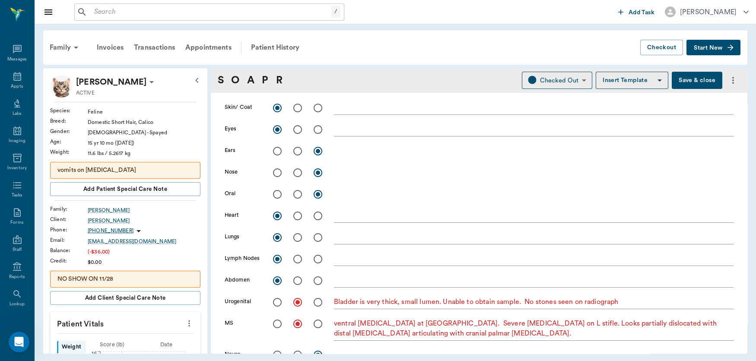
scroll to position [10, 0]
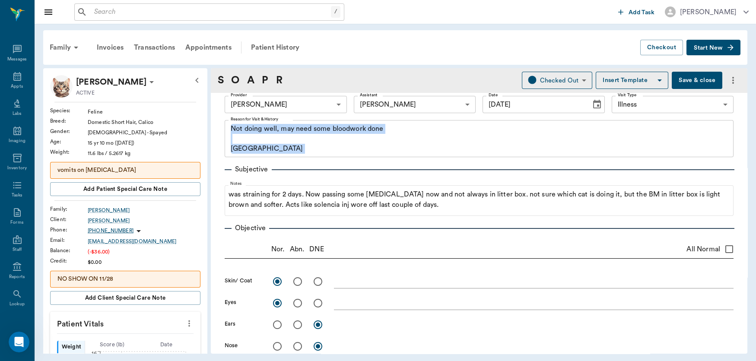
drag, startPoint x: 752, startPoint y: 123, endPoint x: 747, endPoint y: 89, distance: 34.5
click at [747, 89] on div "Family Invoices Transactions Appointments Patient History Checkout Start New [P…" at bounding box center [396, 192] width 722 height 337
click at [686, 80] on button "Save & close" at bounding box center [697, 80] width 51 height 17
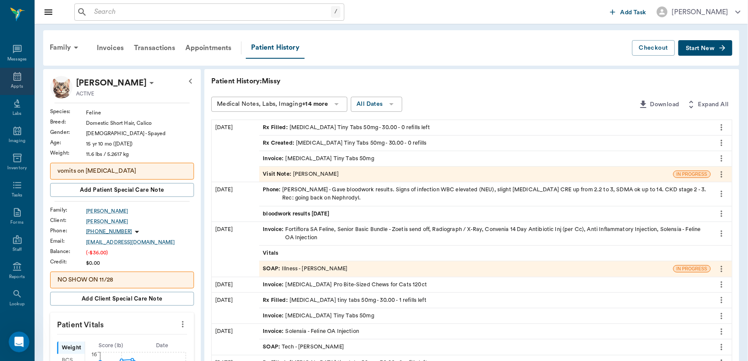
click at [12, 77] on icon at bounding box center [17, 76] width 10 height 10
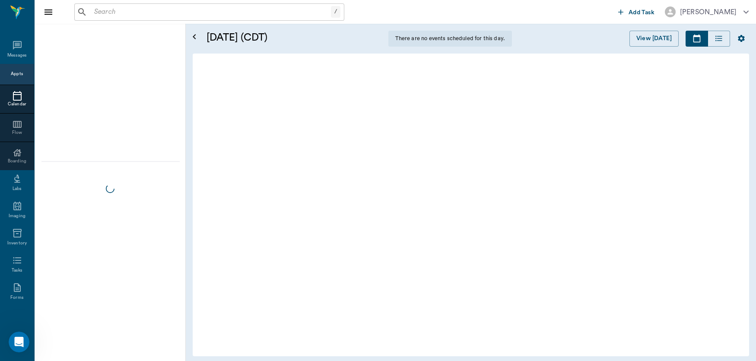
scroll to position [2, 0]
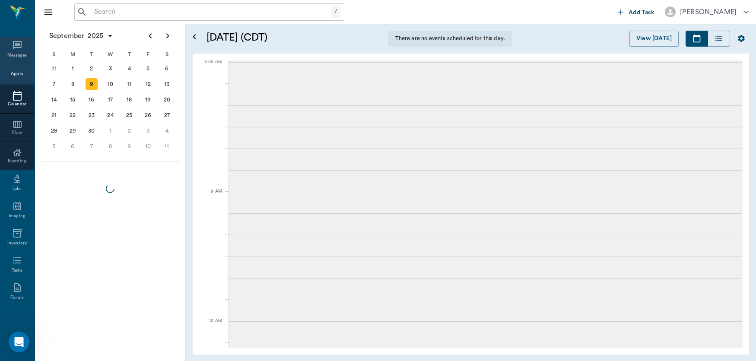
click at [13, 48] on icon at bounding box center [17, 45] width 9 height 9
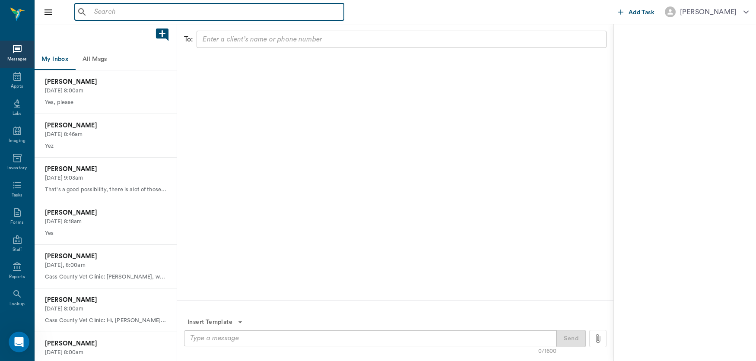
click at [147, 13] on input "text" at bounding box center [216, 12] width 250 height 12
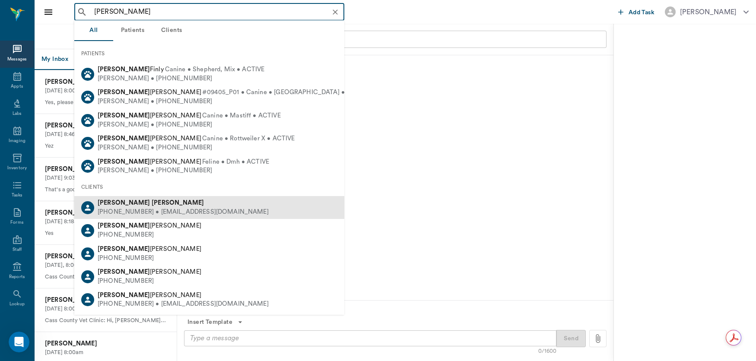
click at [146, 210] on div "[PHONE_NUMBER] • [EMAIL_ADDRESS][DOMAIN_NAME]" at bounding box center [183, 212] width 171 height 9
type input "[PERSON_NAME]"
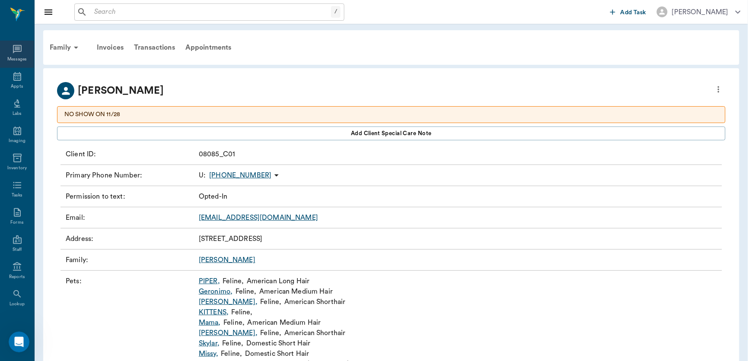
click at [12, 48] on icon at bounding box center [17, 49] width 10 height 10
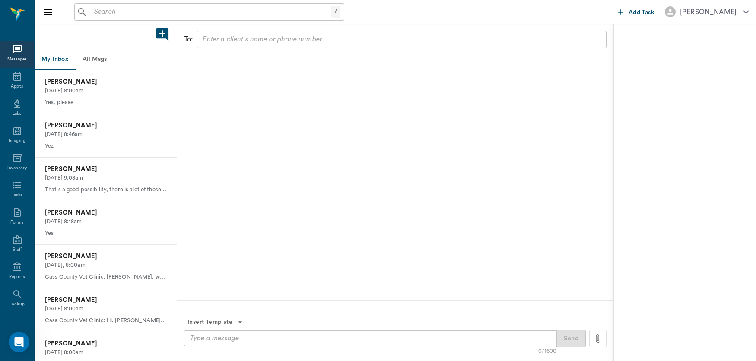
click at [255, 38] on input "text" at bounding box center [401, 39] width 404 height 12
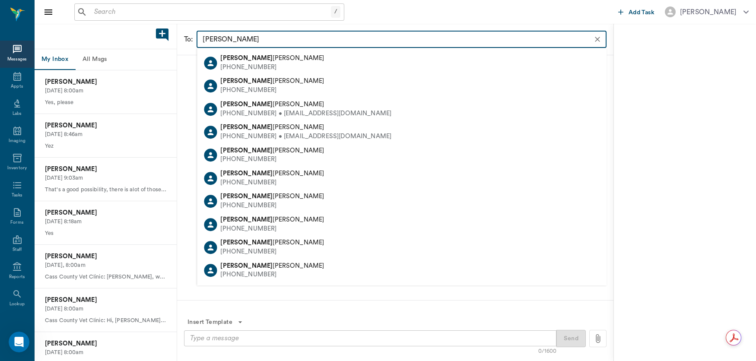
type input "[PERSON_NAME] [PERSON_NAME]"
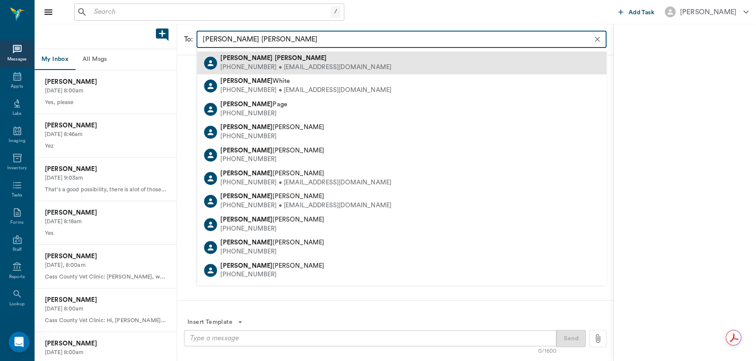
click at [286, 63] on div "[PHONE_NUMBER] • [EMAIL_ADDRESS][DOMAIN_NAME]" at bounding box center [305, 67] width 171 height 9
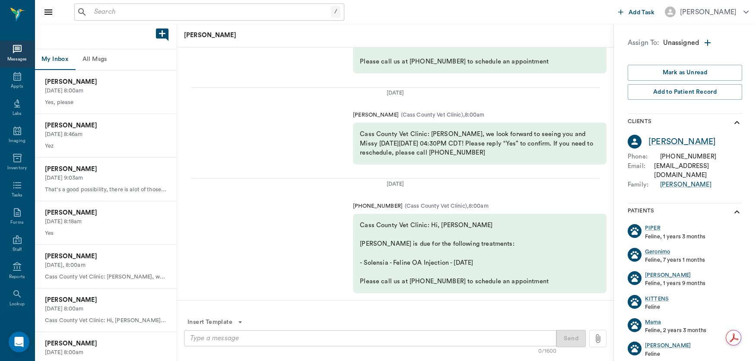
click at [272, 345] on div "x ​" at bounding box center [370, 339] width 373 height 16
drag, startPoint x: 272, startPoint y: 345, endPoint x: 240, endPoint y: 175, distance: 173.3
click at [240, 175] on div "[DATE] (903) 776-3015 ( [GEOGRAPHIC_DATA] ) , 8:00am Cass County Vet Clinic: Hi…" at bounding box center [395, 236] width 436 height 129
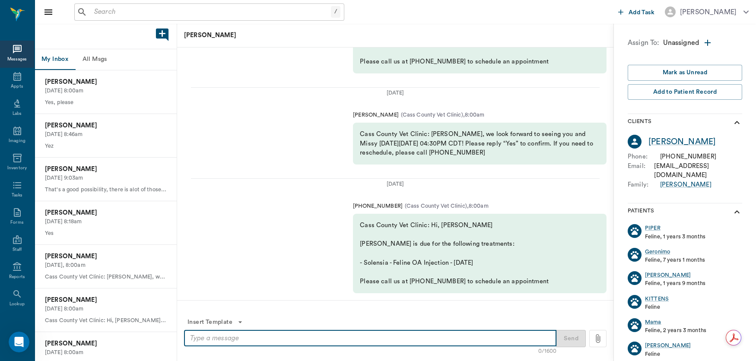
paste textarea "[URL][DOMAIN_NAME]"
type textarea "[URL][DOMAIN_NAME]"
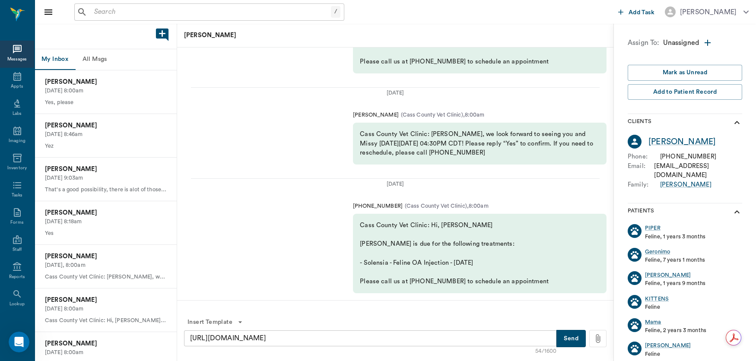
click at [564, 340] on button "Send" at bounding box center [571, 338] width 29 height 17
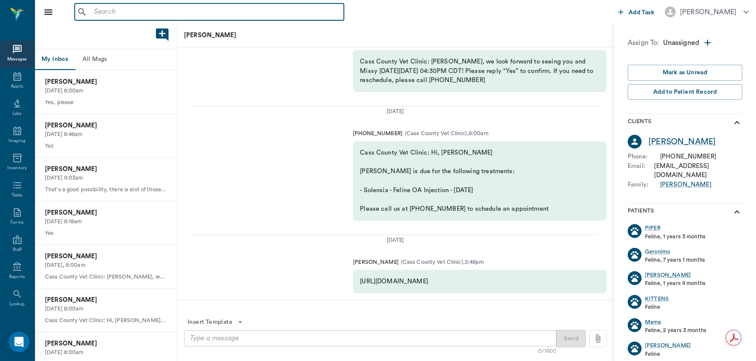
click at [127, 14] on input "text" at bounding box center [216, 12] width 250 height 12
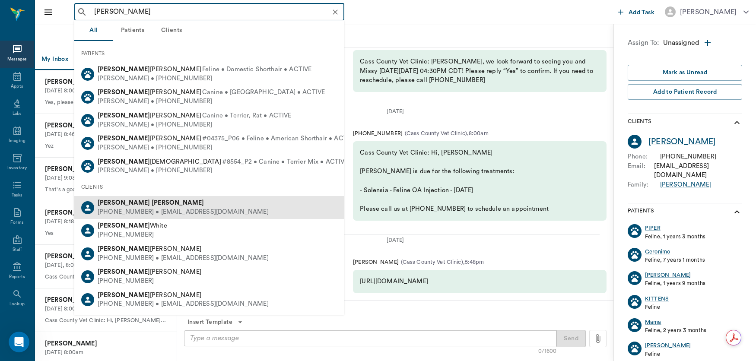
click at [138, 208] on div "[PHONE_NUMBER] • [EMAIL_ADDRESS][DOMAIN_NAME]" at bounding box center [183, 212] width 171 height 9
type input "[PERSON_NAME]"
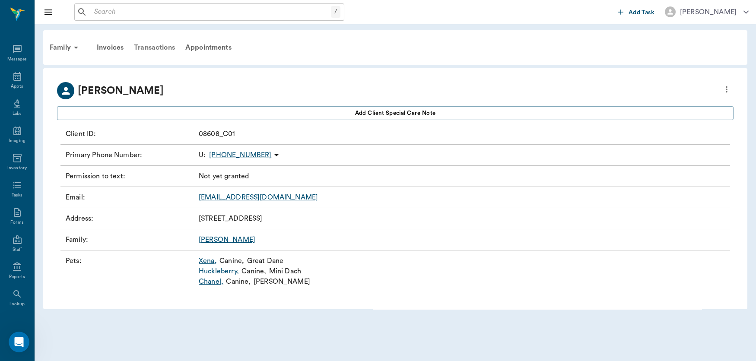
click at [154, 44] on div "Transactions" at bounding box center [154, 47] width 51 height 21
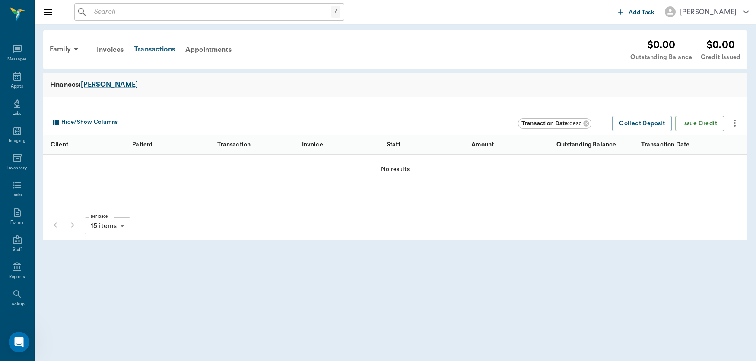
click at [161, 51] on div "Transactions" at bounding box center [154, 50] width 51 height 22
click at [204, 48] on div "Appointments" at bounding box center [208, 49] width 57 height 21
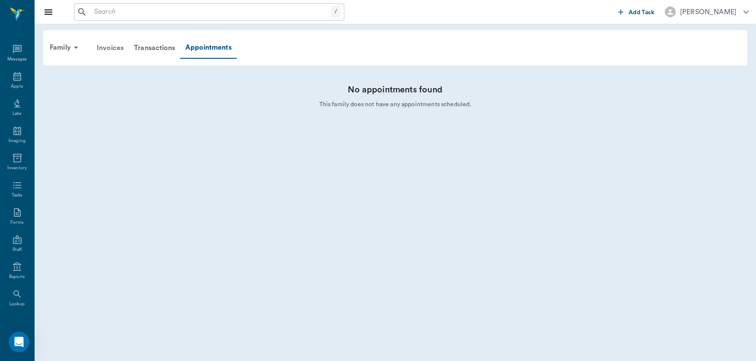
click at [108, 44] on div "Invoices" at bounding box center [110, 48] width 37 height 21
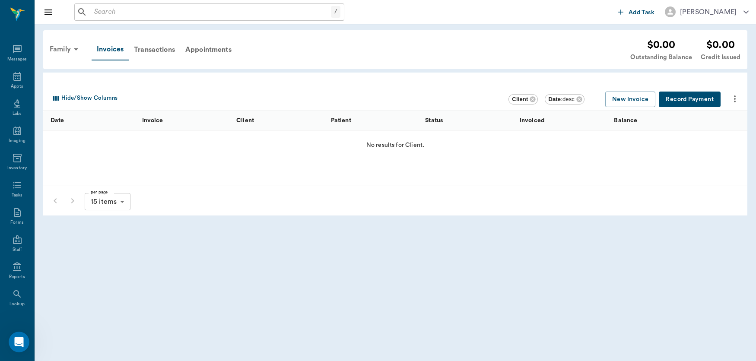
click at [64, 49] on div "Family" at bounding box center [66, 49] width 42 height 21
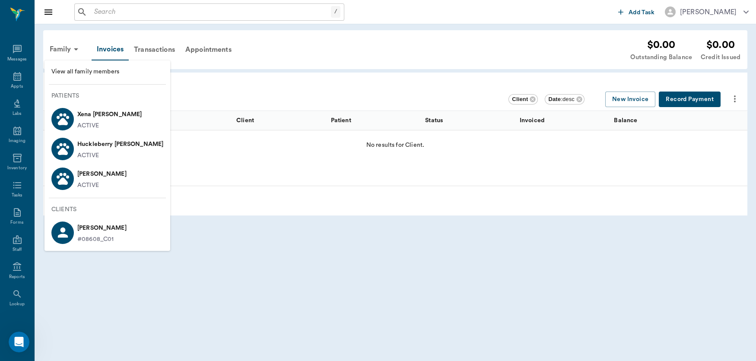
click at [100, 231] on p "[PERSON_NAME]" at bounding box center [101, 228] width 49 height 14
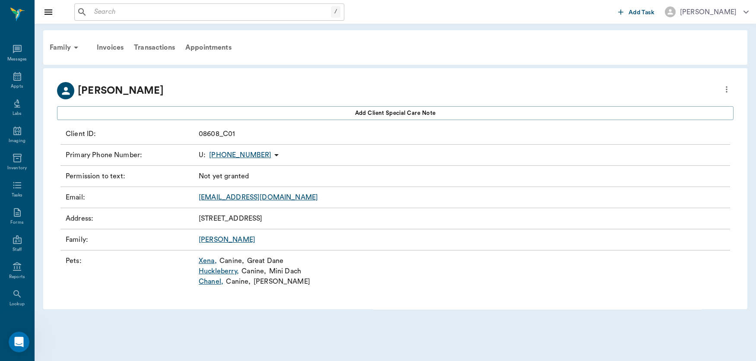
click at [207, 261] on link "Xena ," at bounding box center [208, 261] width 18 height 10
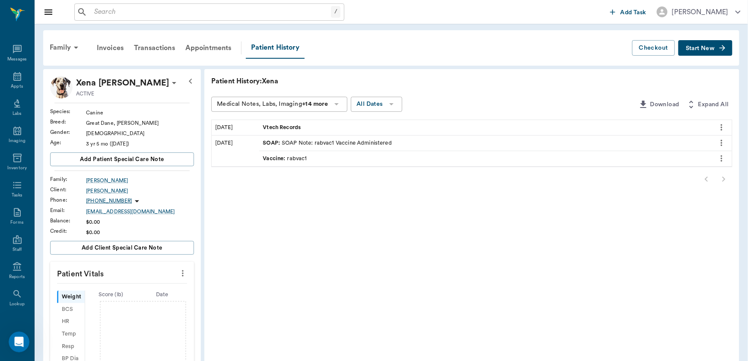
click at [287, 126] on span "Vtech Records" at bounding box center [283, 128] width 40 height 8
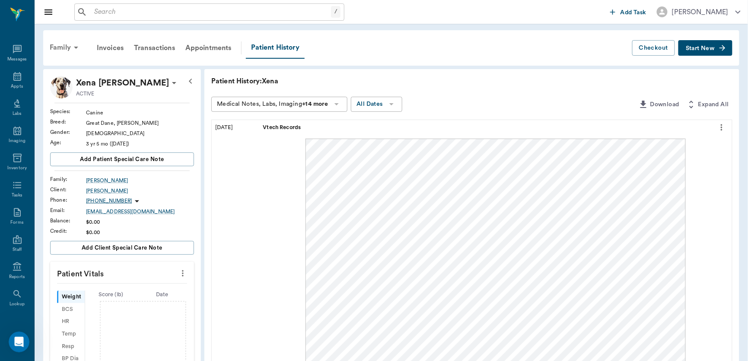
click at [70, 47] on div "Family" at bounding box center [66, 47] width 42 height 21
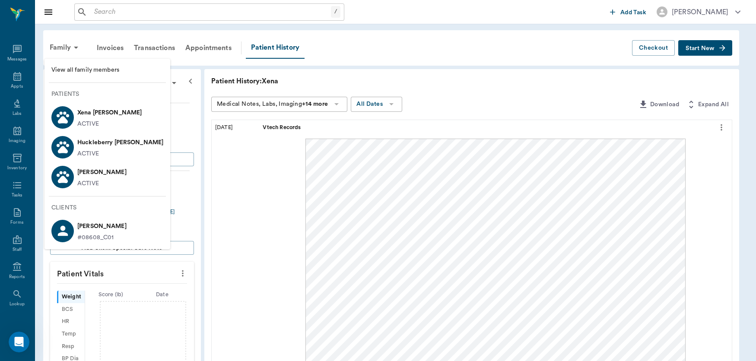
click at [96, 146] on p "Huckleberry [PERSON_NAME]" at bounding box center [120, 143] width 86 height 14
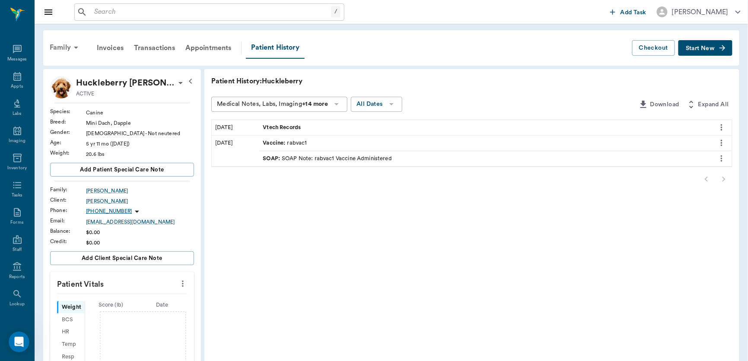
click at [65, 49] on div "Family" at bounding box center [66, 47] width 42 height 21
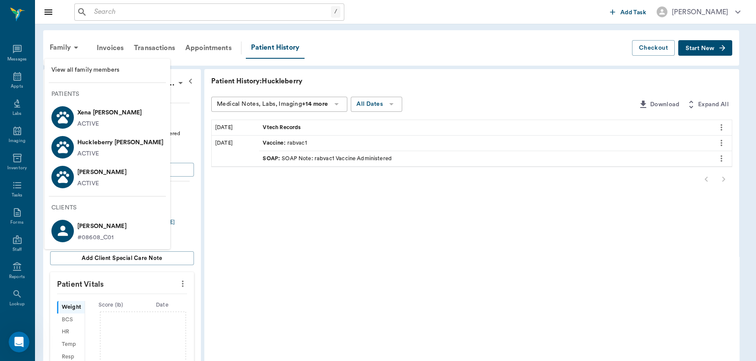
click at [91, 172] on p "[PERSON_NAME]" at bounding box center [101, 173] width 49 height 14
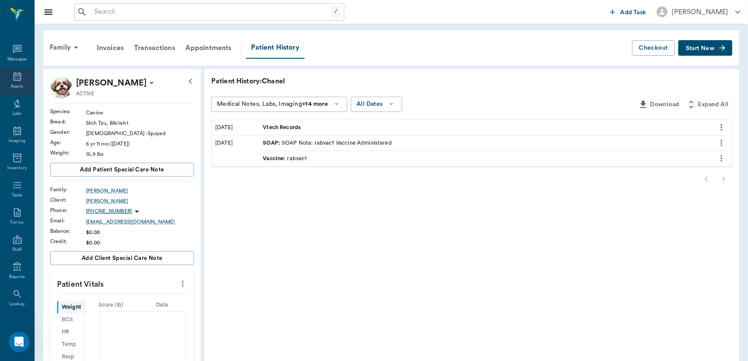
click at [16, 82] on div "Appts" at bounding box center [17, 81] width 34 height 27
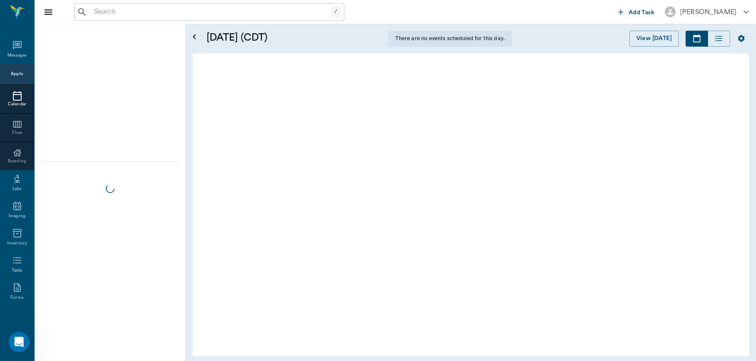
scroll to position [2, 0]
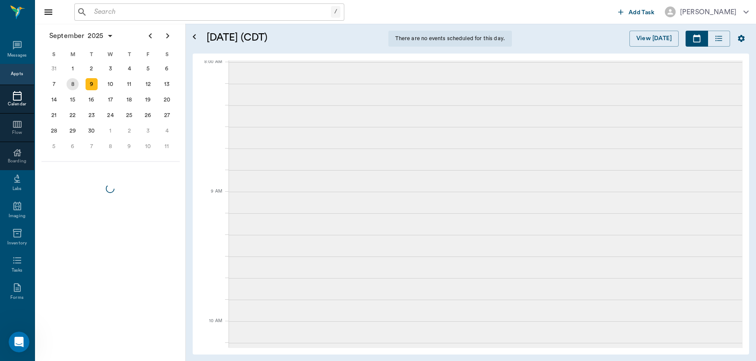
click at [73, 81] on div "8" at bounding box center [73, 84] width 12 height 12
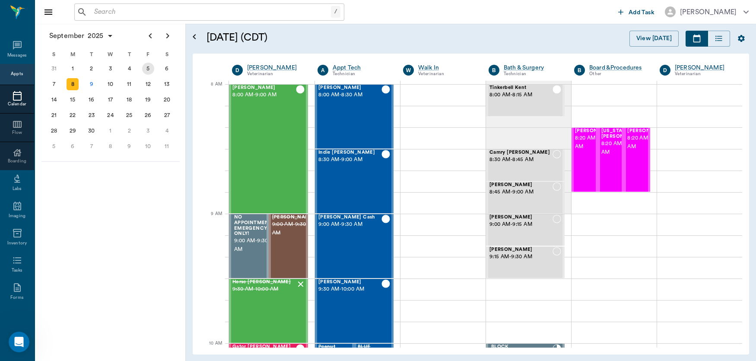
click at [151, 68] on div "5" at bounding box center [148, 69] width 12 height 12
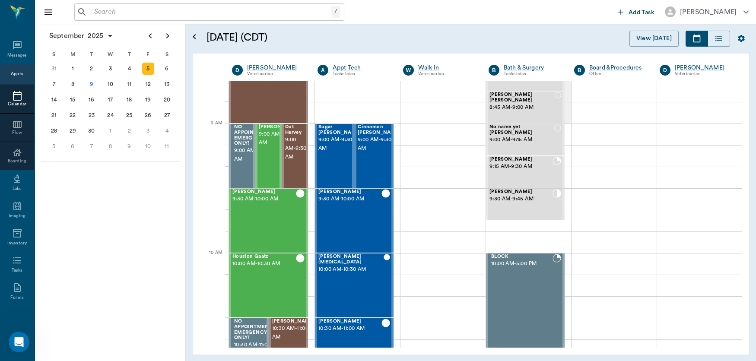
scroll to position [156, 0]
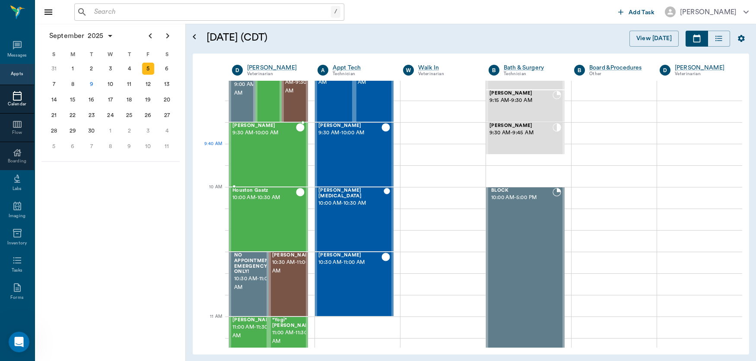
click at [253, 153] on div "[PERSON_NAME] 9:30 AM - 10:00 AM" at bounding box center [265, 154] width 64 height 63
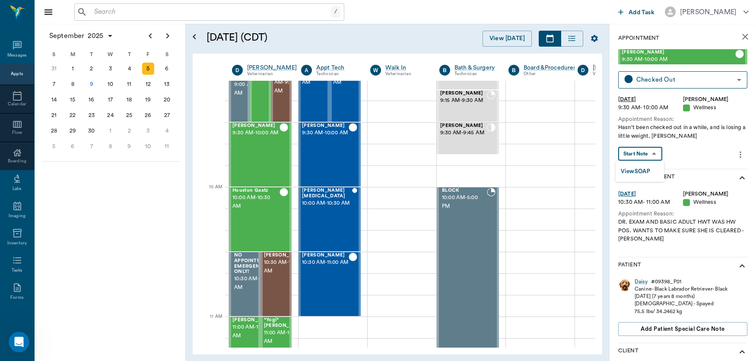
click at [647, 153] on body "/ ​ Add Task [PERSON_NAME] Nectar Messages Appts Calendar Flow Boarding Labs Im…" at bounding box center [378, 180] width 756 height 361
click at [640, 169] on button "View SOAP" at bounding box center [635, 172] width 29 height 10
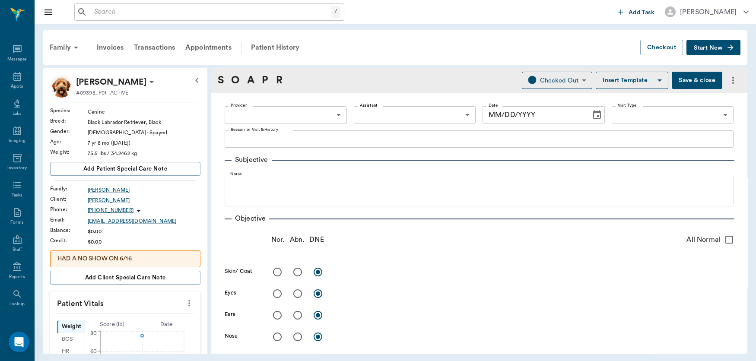
type input "63ec2f075fda476ae8351a4d"
type input "63ec2e7e52e12b0ba117b124"
type input "65d2be4f46e3a538d89b8c14"
type textarea "Hasn't been checked out in a while, and is losing a little weight. [PERSON_NAME]"
radio input "true"
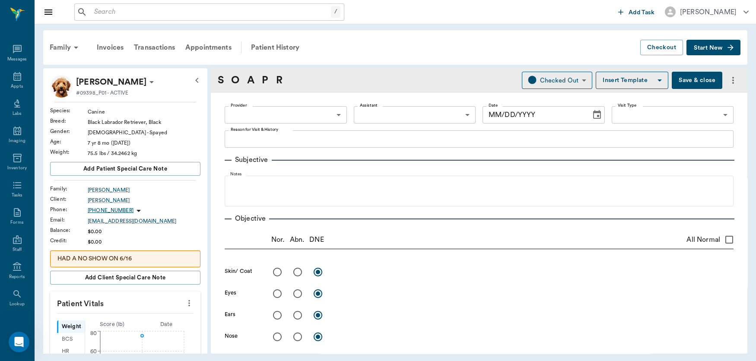
type textarea "SQ mass on L shoulder - FNA: [MEDICAL_DATA]"
radio input "true"
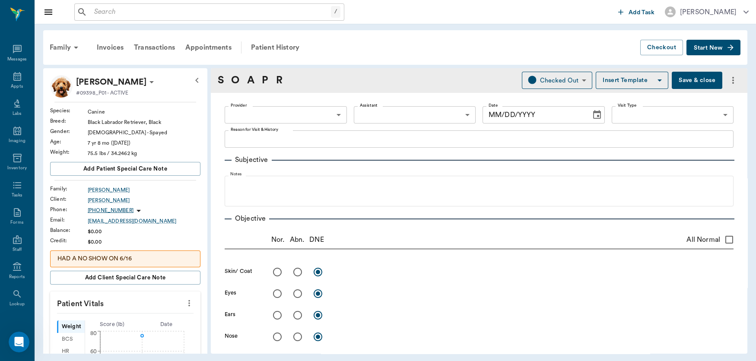
radio input "true"
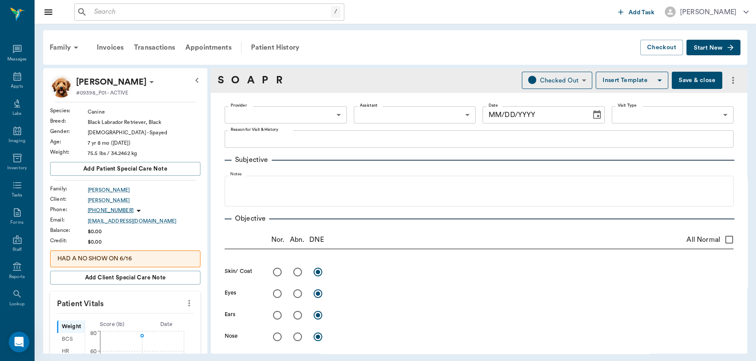
radio input "true"
